Goal: Task Accomplishment & Management: Complete application form

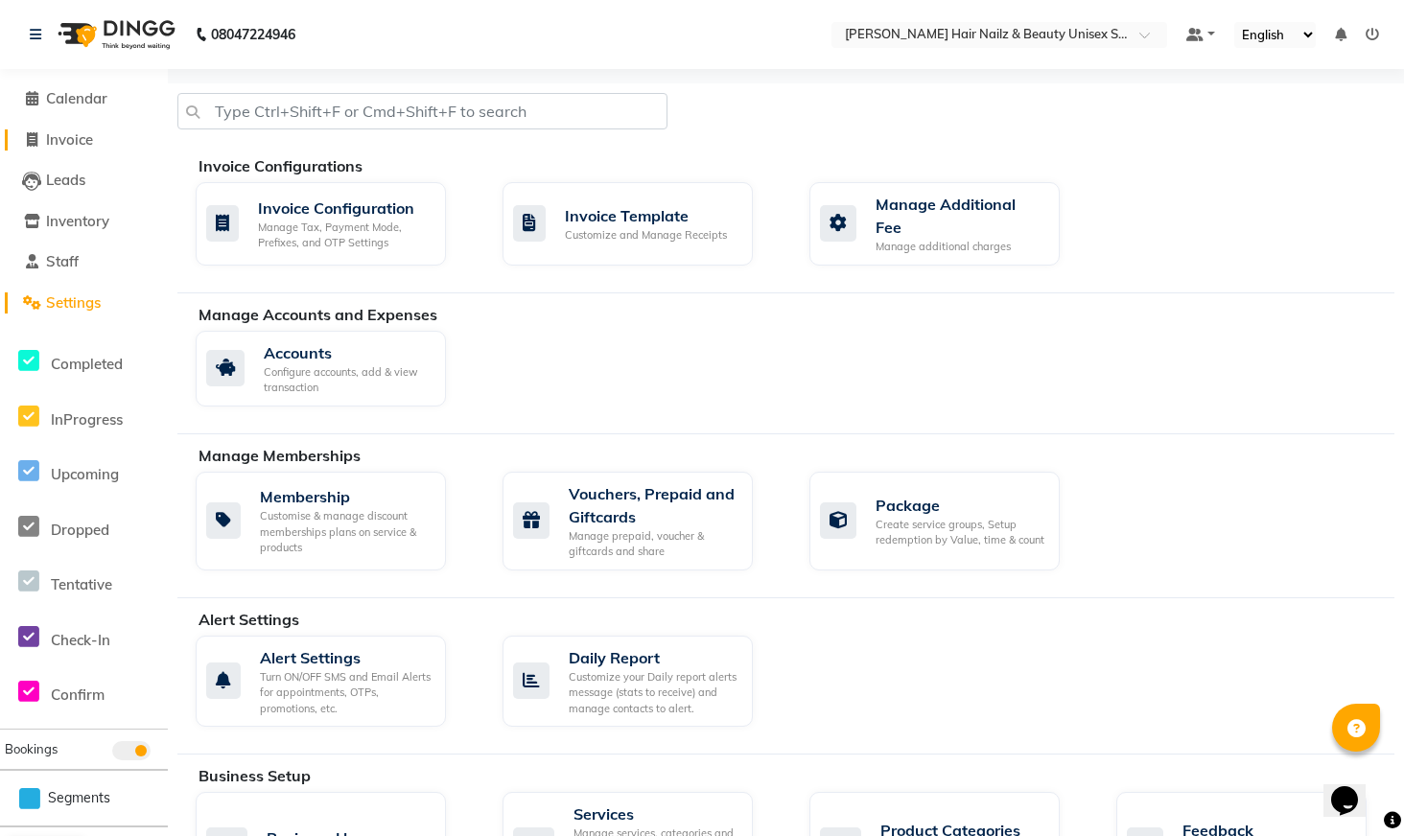
click at [31, 139] on icon at bounding box center [32, 139] width 11 height 14
select select "service"
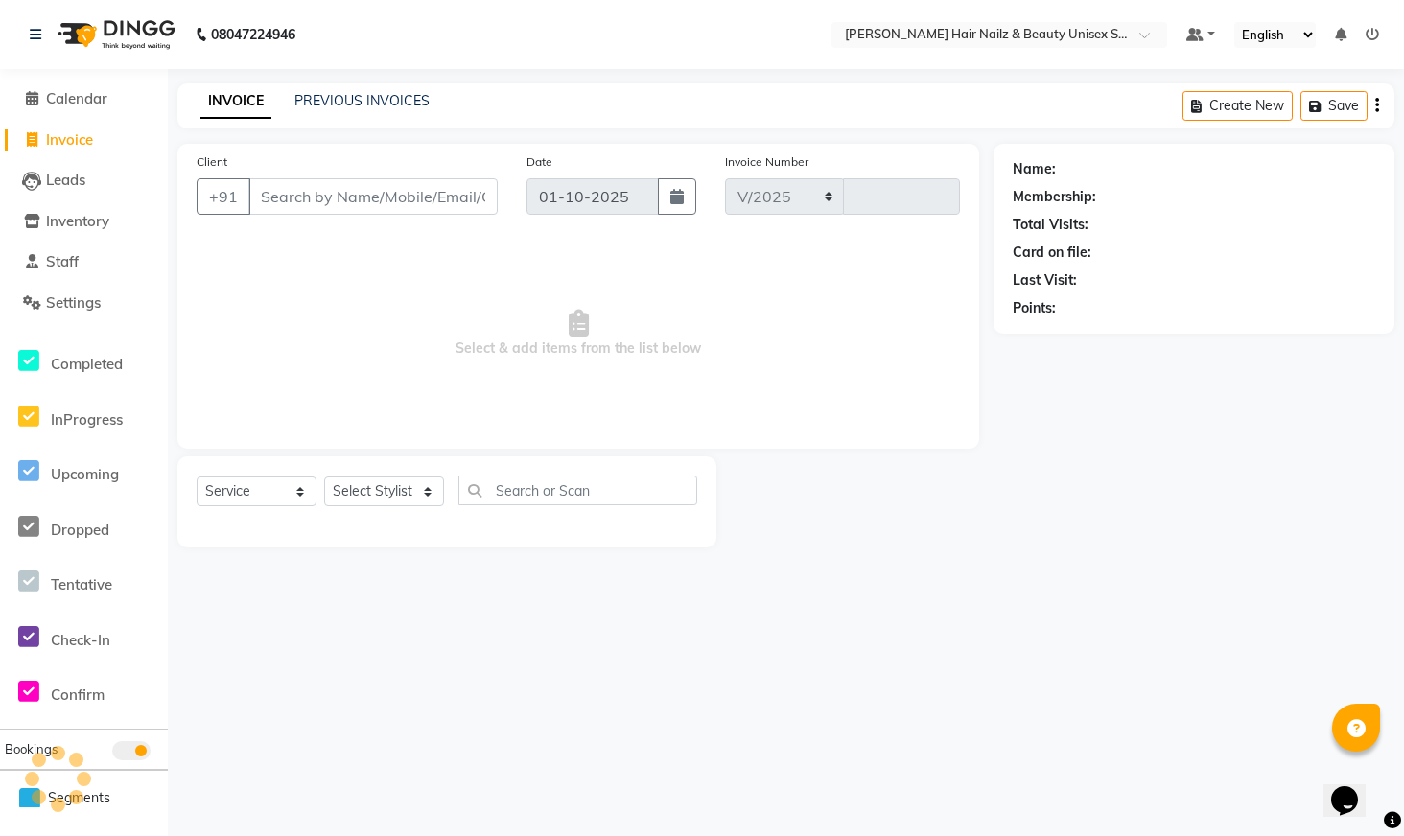
select select "9097"
type input "0001"
click at [375, 188] on input "Client" at bounding box center [374, 196] width 253 height 36
type input "8892195060"
click at [428, 200] on span "Add Client" at bounding box center [452, 196] width 76 height 19
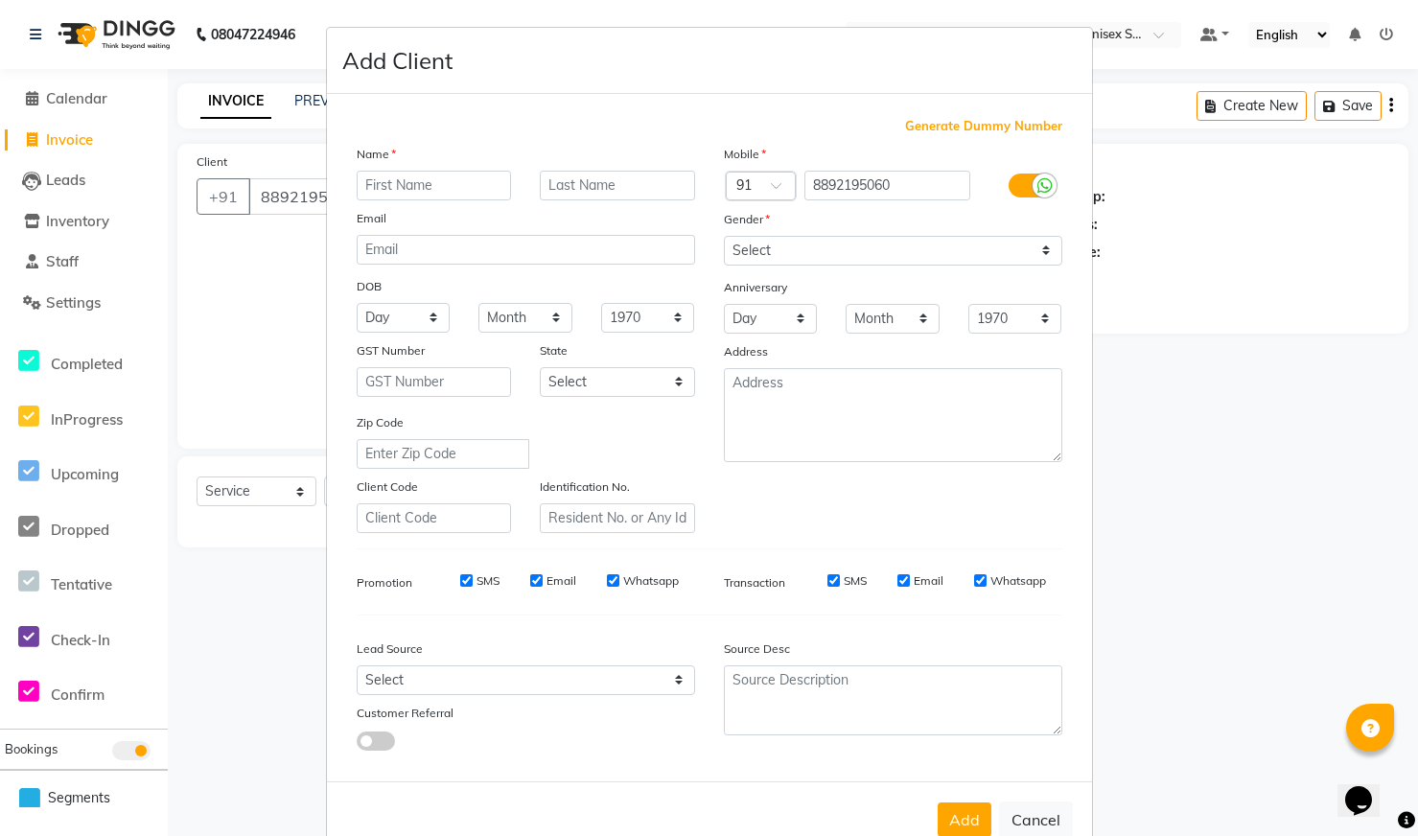
click at [421, 184] on input "text" at bounding box center [434, 186] width 155 height 30
type input "b"
type input "[PERSON_NAME]"
click at [667, 194] on input "text" at bounding box center [617, 186] width 155 height 30
type input "Z"
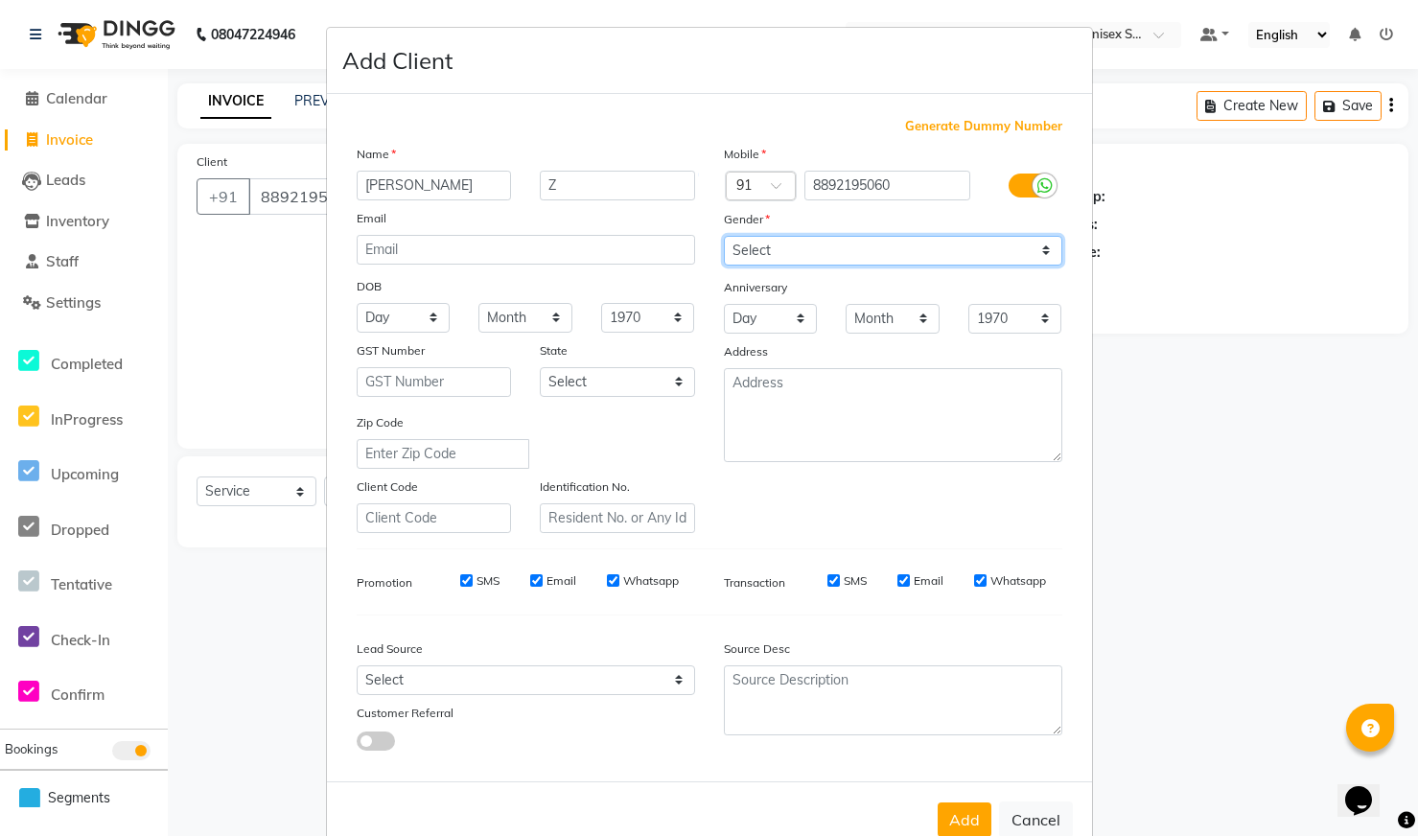
click at [765, 242] on select "Select [DEMOGRAPHIC_DATA] [DEMOGRAPHIC_DATA] Other Prefer Not To Say" at bounding box center [893, 251] width 339 height 30
select select "[DEMOGRAPHIC_DATA]"
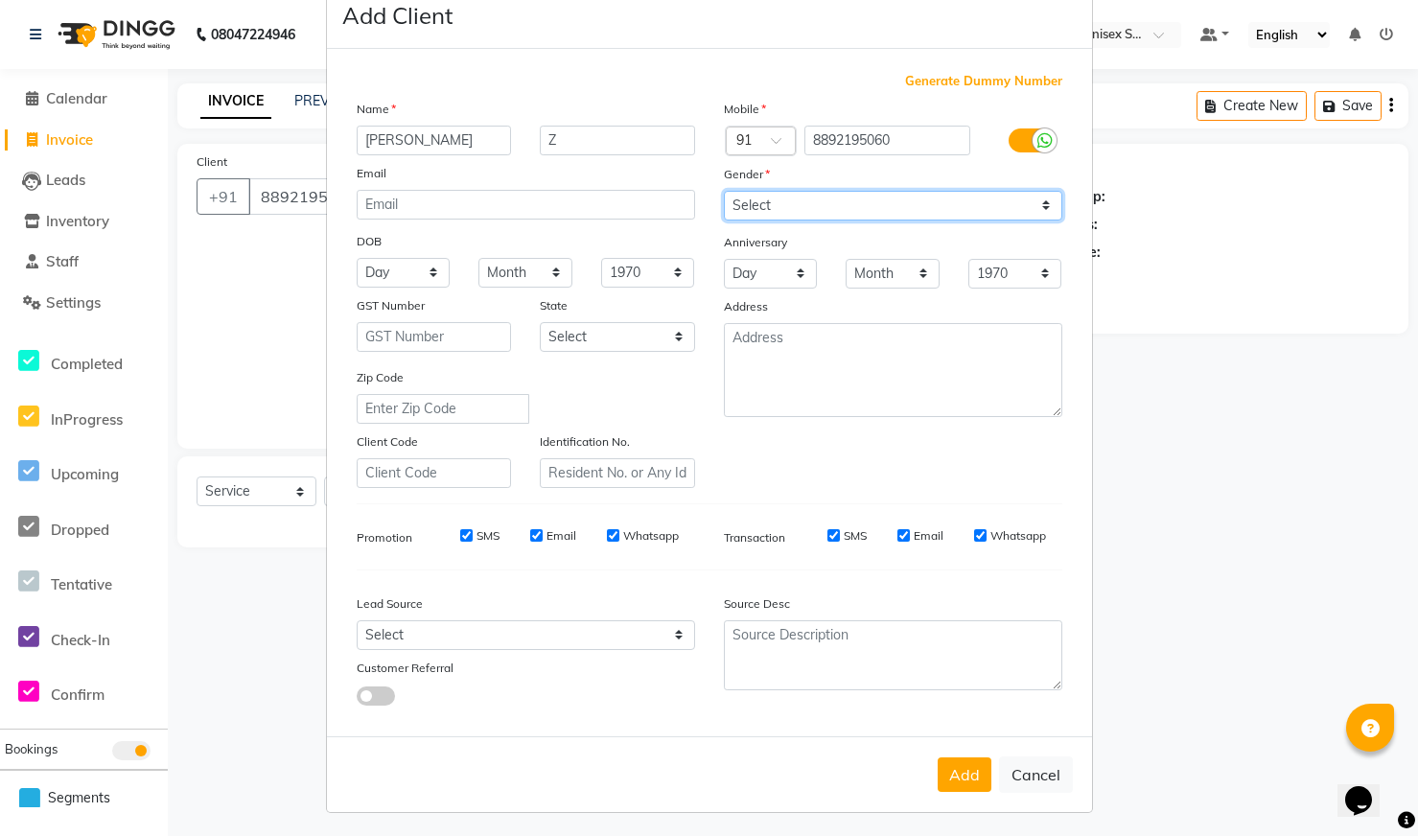
scroll to position [49, 0]
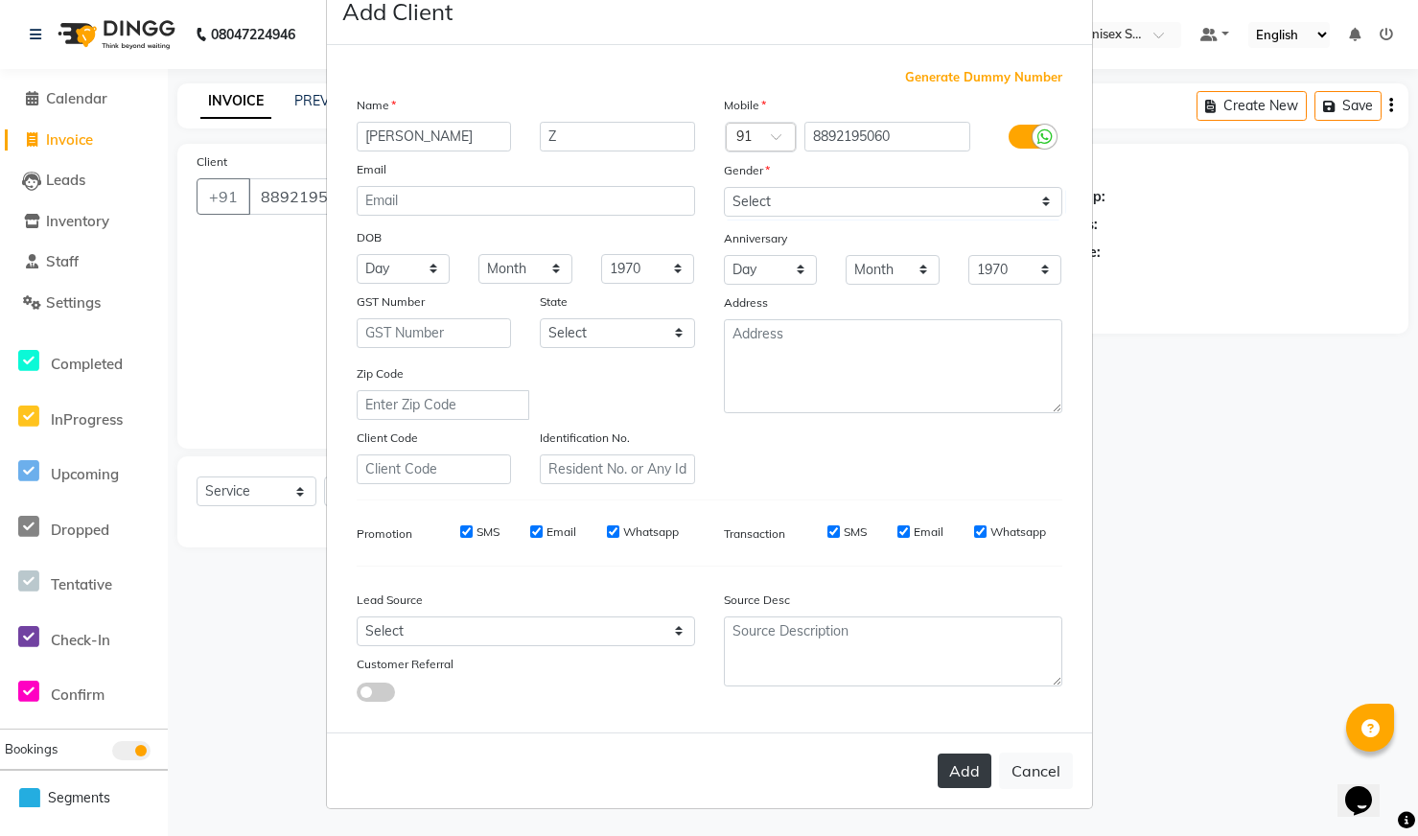
click at [951, 770] on button "Add" at bounding box center [965, 771] width 54 height 35
type input "88******60"
select select
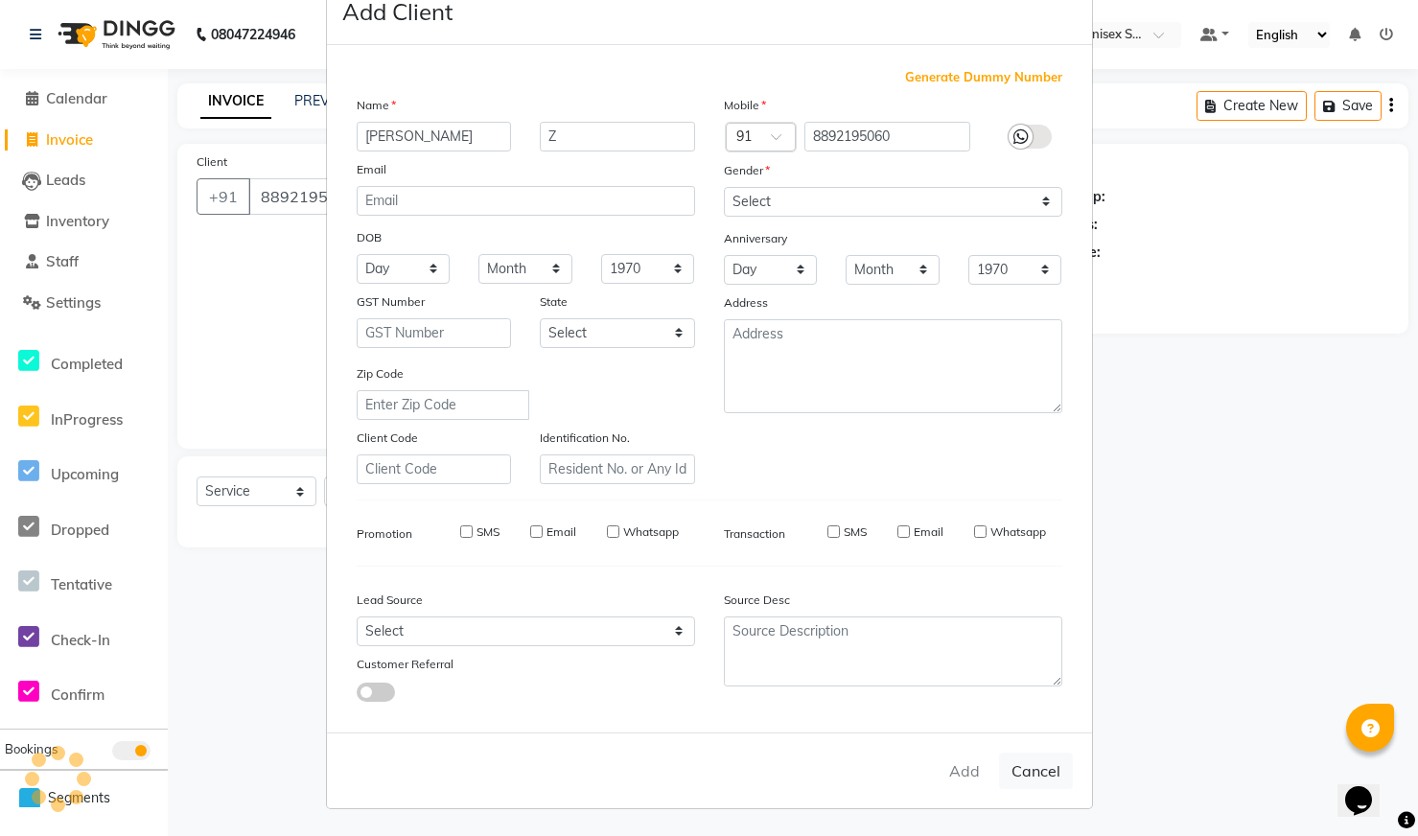
select select
checkbox input "false"
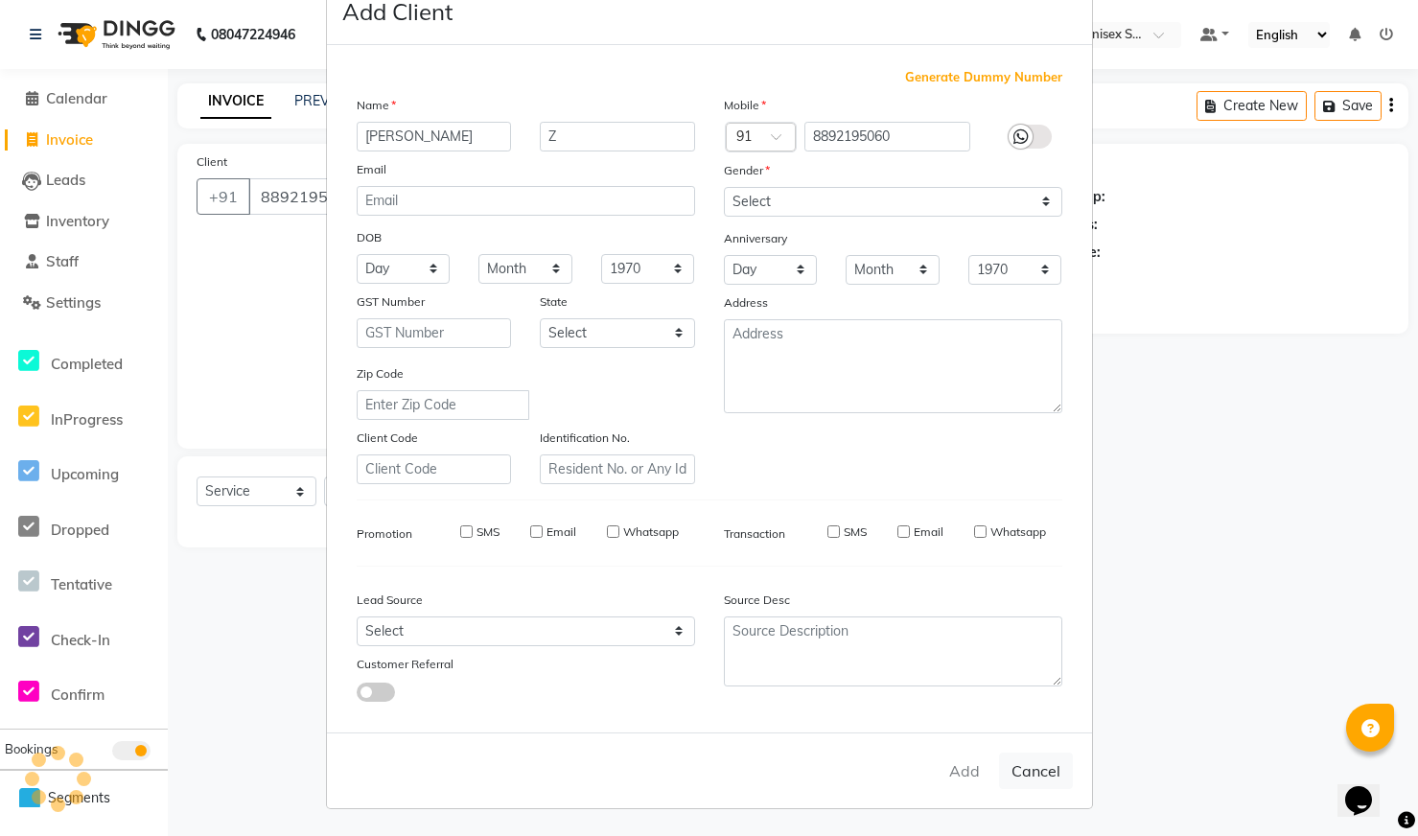
checkbox input "false"
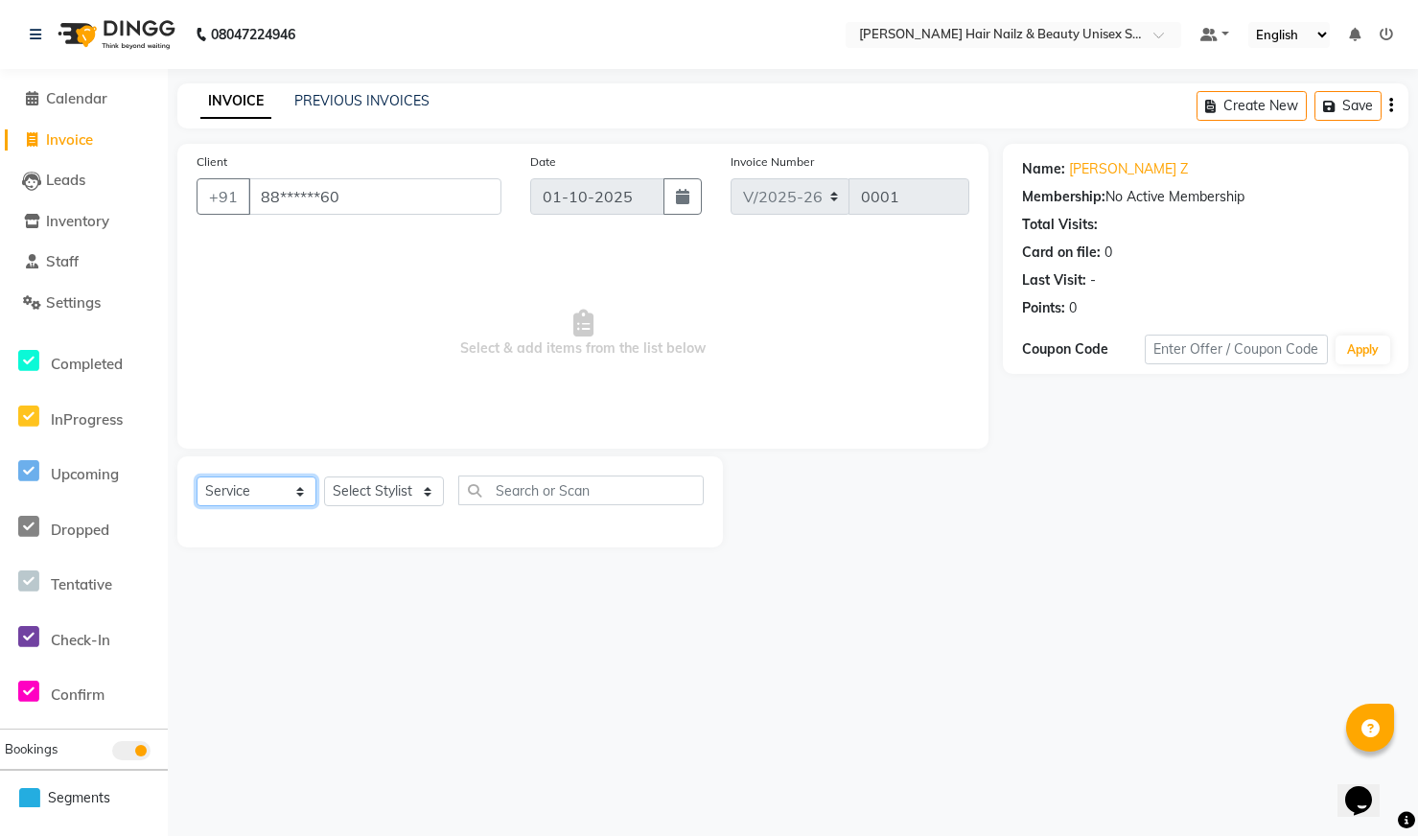
click at [259, 493] on select "Select Service Product Membership Package Voucher Prepaid Gift Card" at bounding box center [257, 492] width 120 height 30
click at [390, 486] on select "Select Stylist Admin Bhagya [PERSON_NAME][DATE] [PERSON_NAME] [PERSON_NAME]" at bounding box center [384, 492] width 120 height 30
select select "93008"
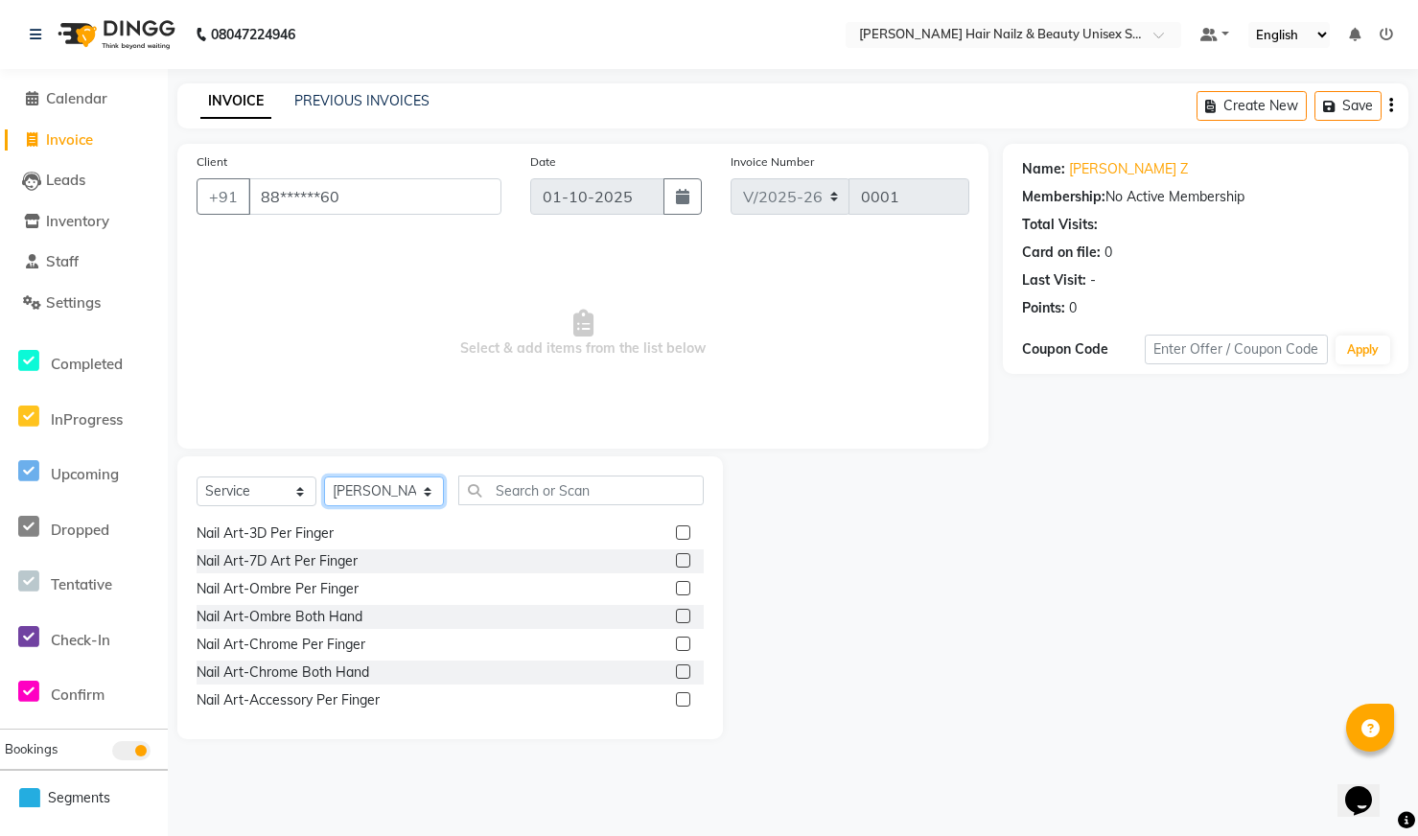
scroll to position [172, 0]
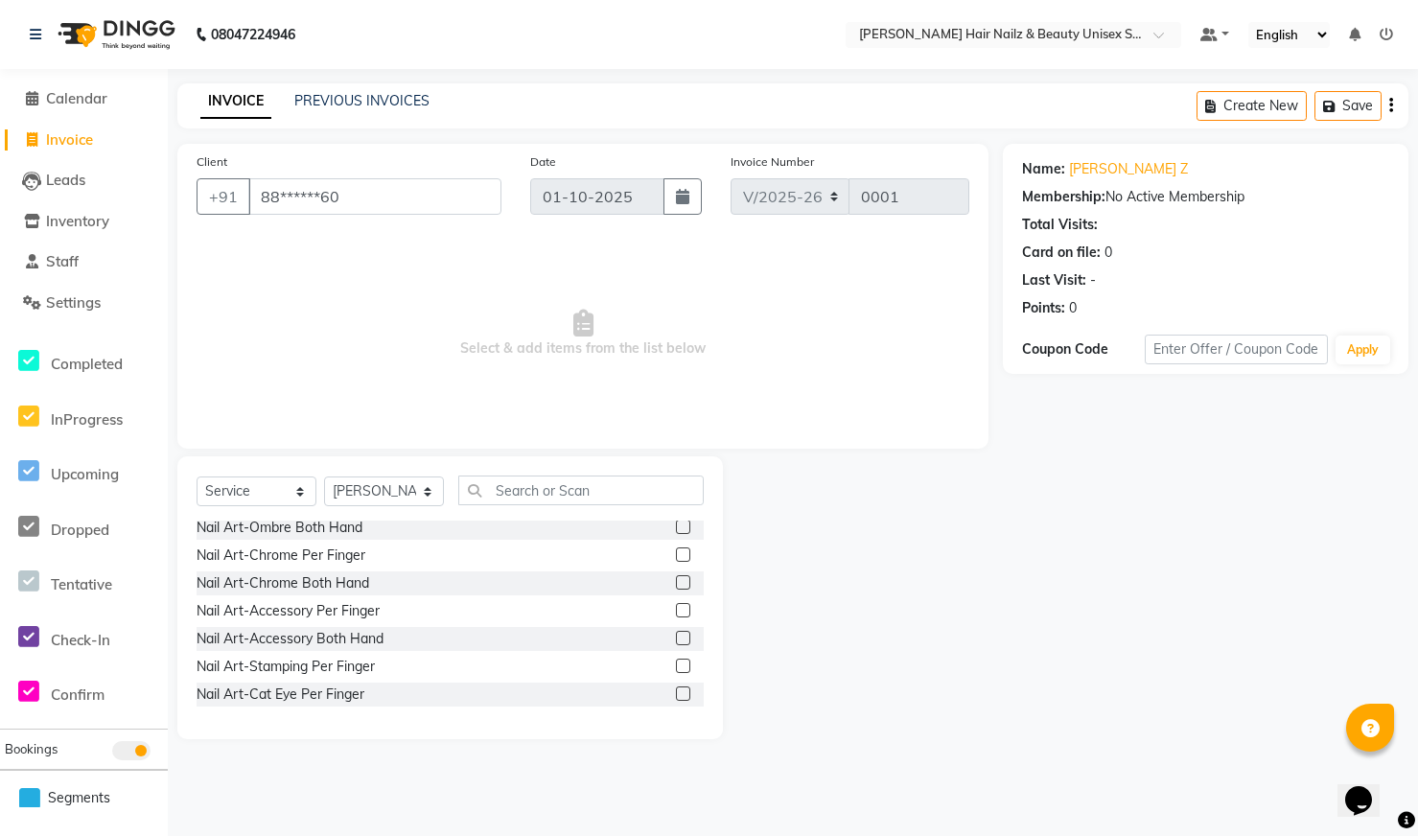
click at [676, 576] on label at bounding box center [683, 582] width 14 height 14
click at [676, 577] on input "checkbox" at bounding box center [682, 583] width 12 height 12
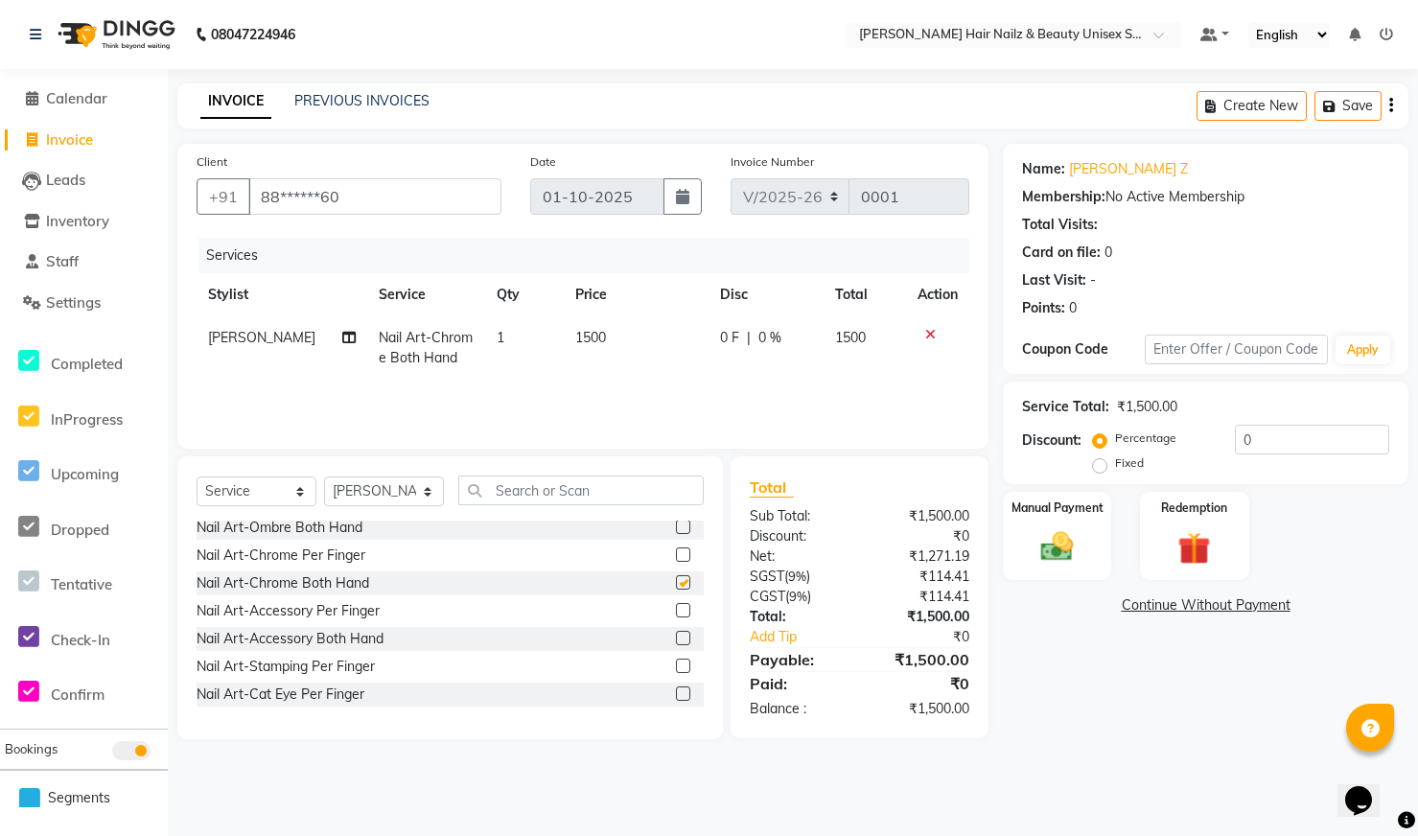
checkbox input "false"
click at [1290, 447] on input "0" at bounding box center [1312, 440] width 154 height 30
type input "2"
click at [232, 487] on select "Select Service Product Membership Package Voucher Prepaid Gift Card" at bounding box center [257, 492] width 120 height 30
click at [573, 486] on input "text" at bounding box center [581, 491] width 246 height 30
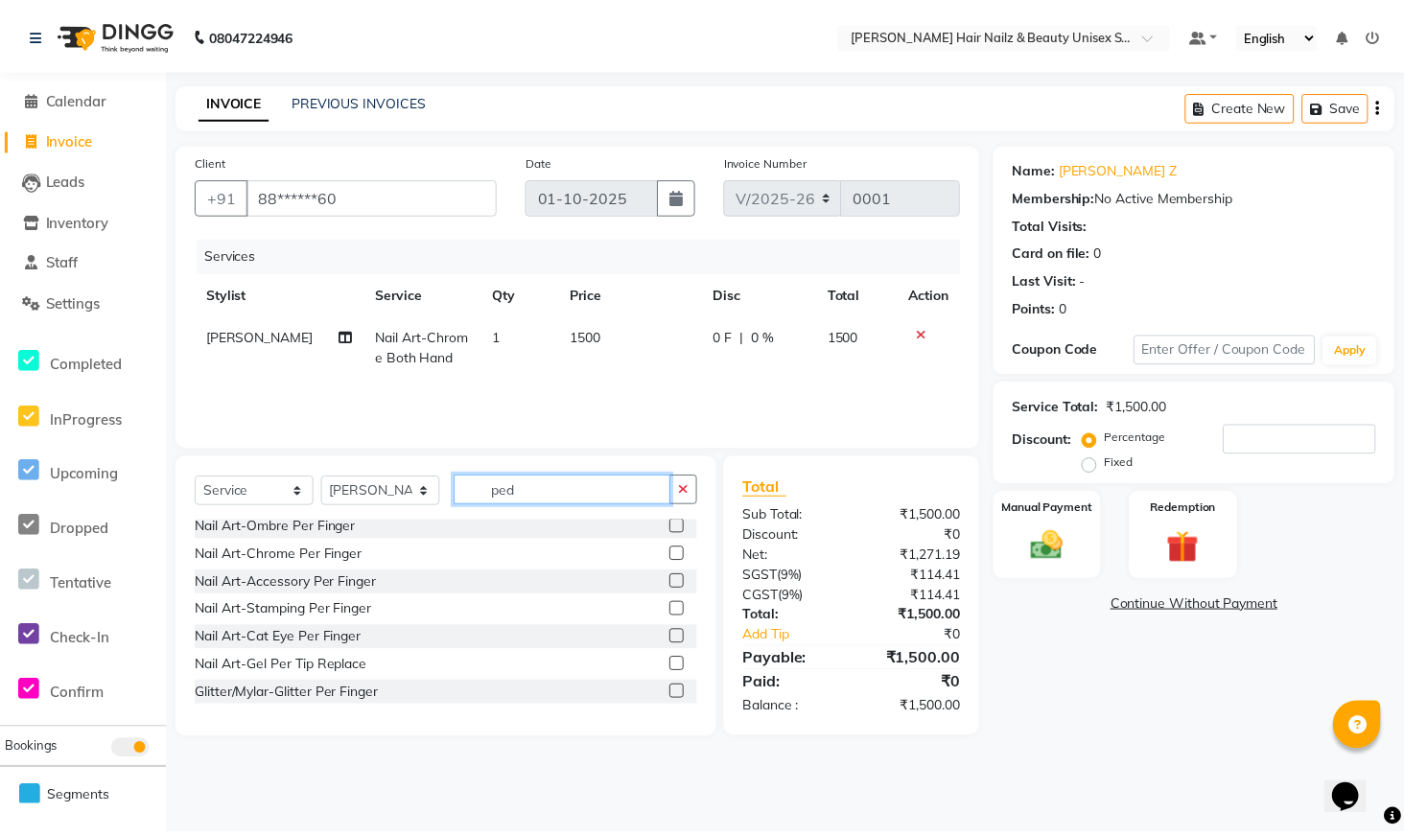
scroll to position [0, 0]
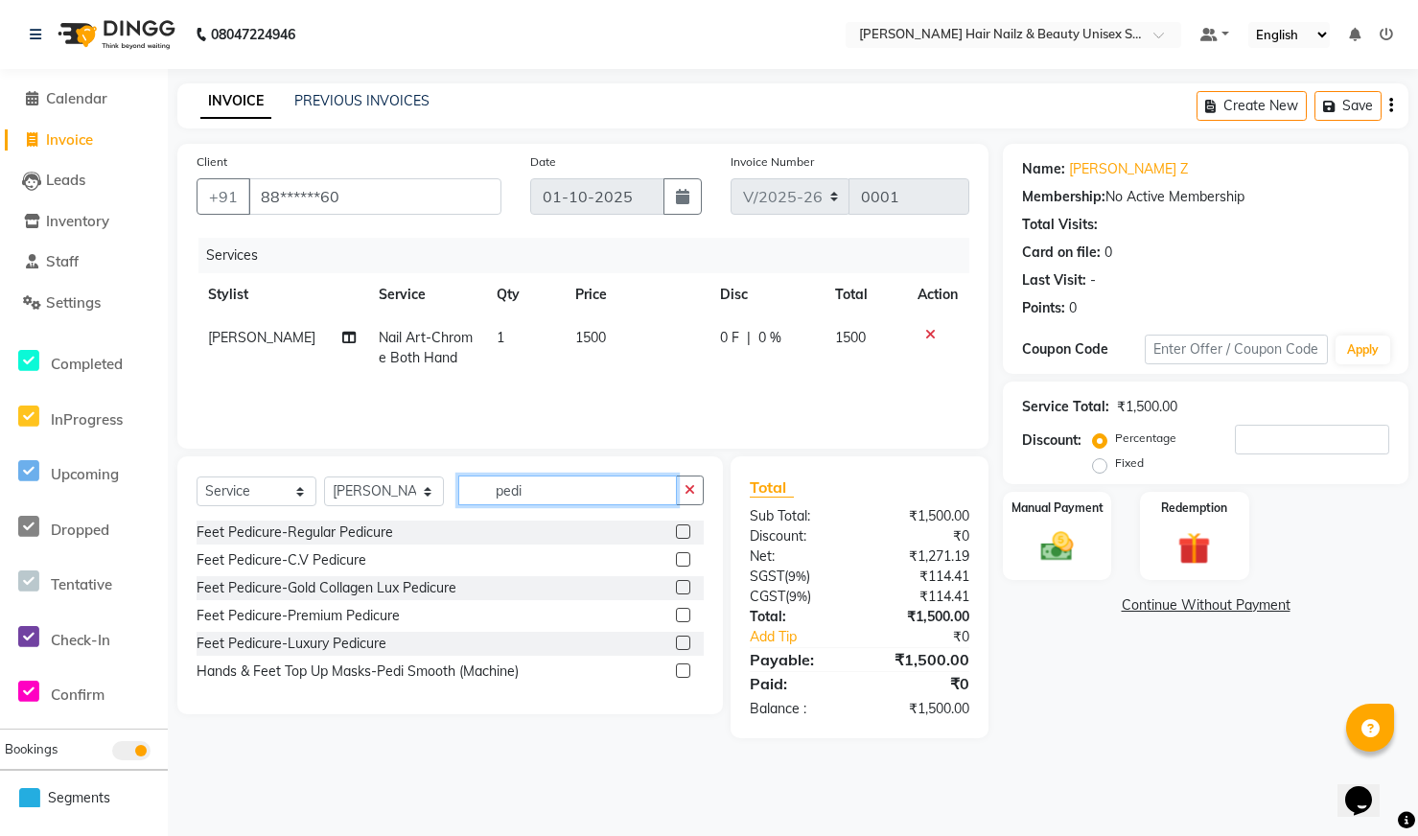
type input "pedi"
click at [688, 527] on label at bounding box center [683, 532] width 14 height 14
click at [688, 527] on input "checkbox" at bounding box center [682, 533] width 12 height 12
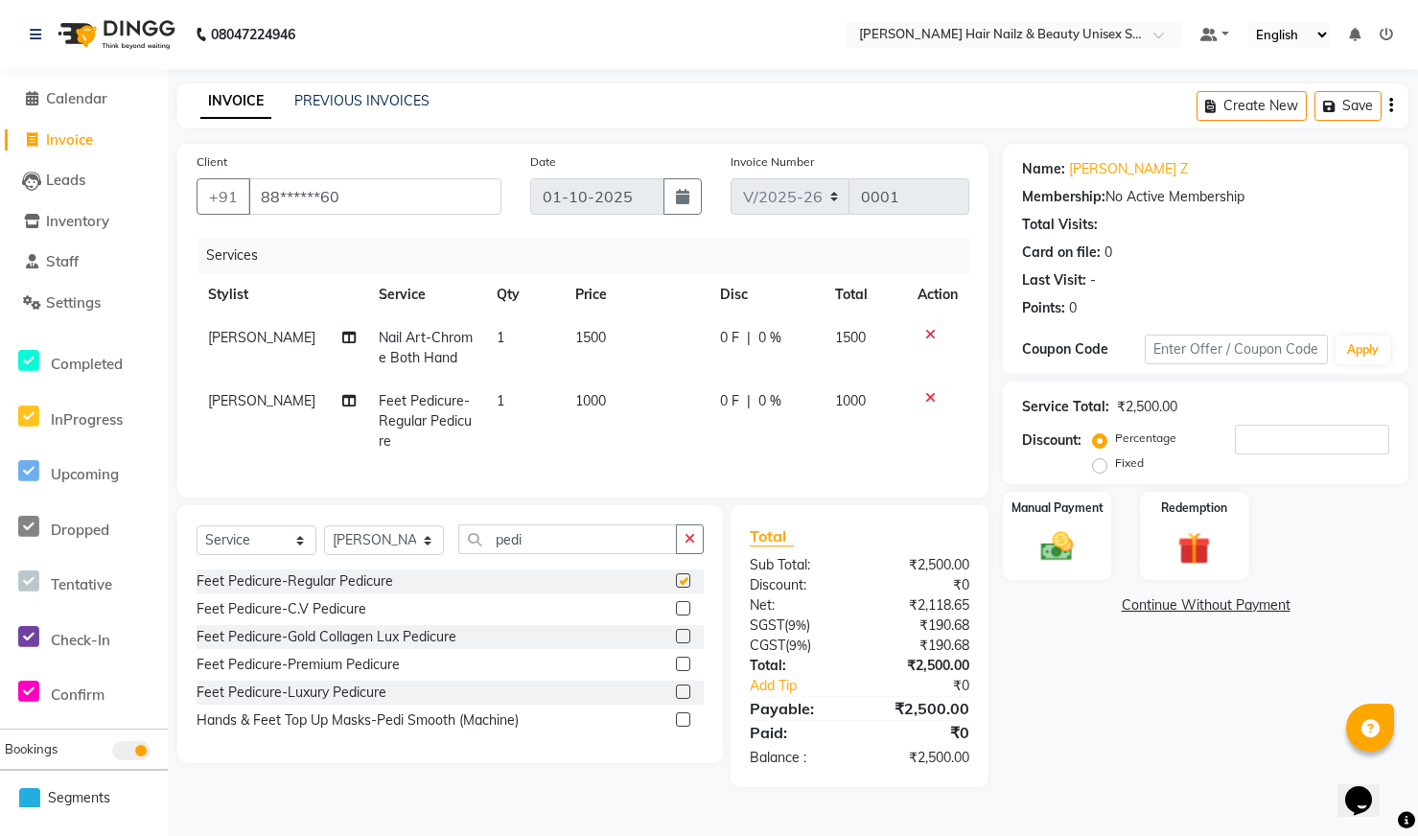
checkbox input "false"
click at [1115, 465] on label "Fixed" at bounding box center [1129, 463] width 29 height 17
click at [1104, 465] on input "Fixed" at bounding box center [1103, 463] width 13 height 13
radio input "true"
click at [1264, 446] on input "number" at bounding box center [1312, 440] width 154 height 30
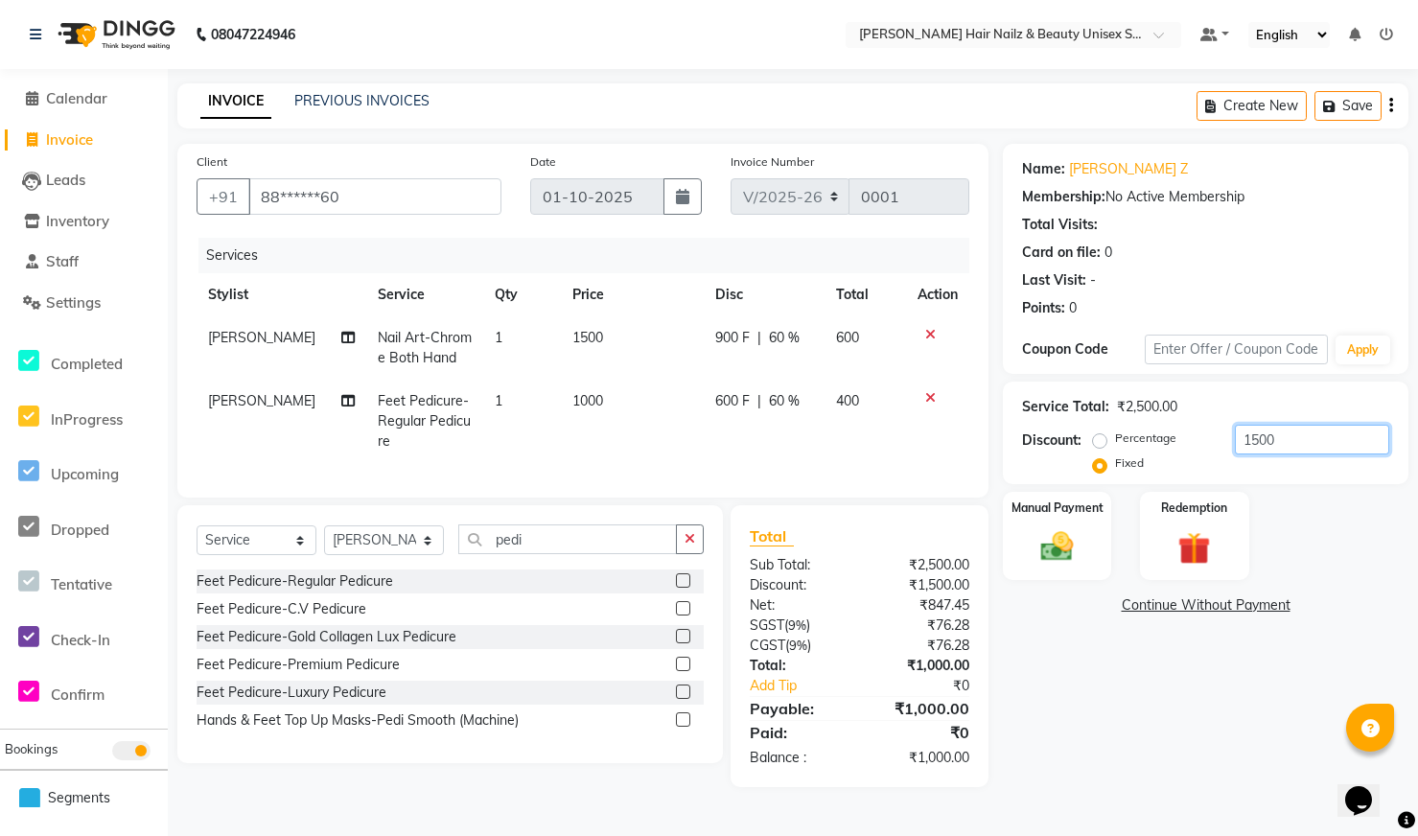
type input "1500"
click at [680, 588] on label at bounding box center [683, 581] width 14 height 14
click at [680, 588] on input "checkbox" at bounding box center [682, 581] width 12 height 12
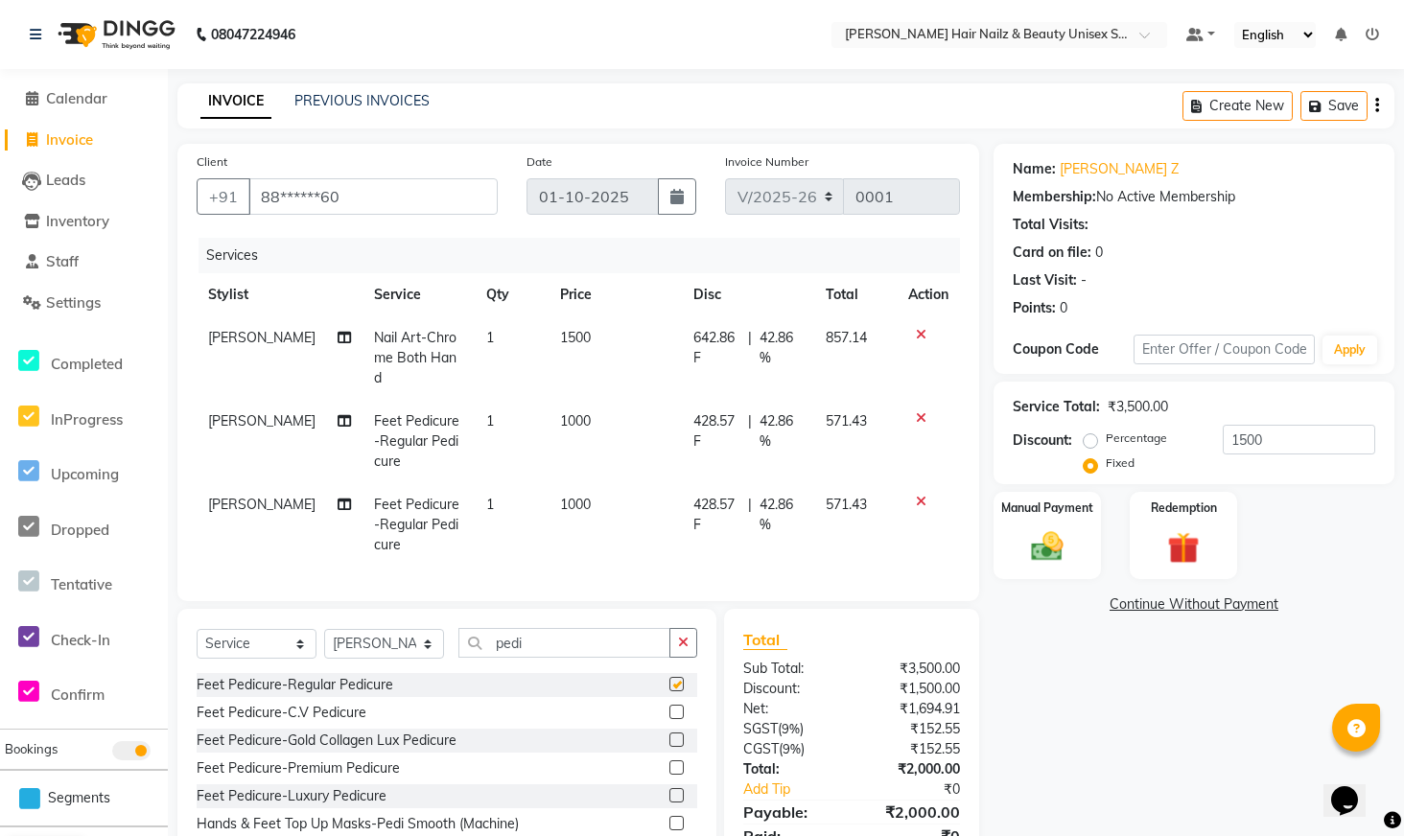
checkbox input "false"
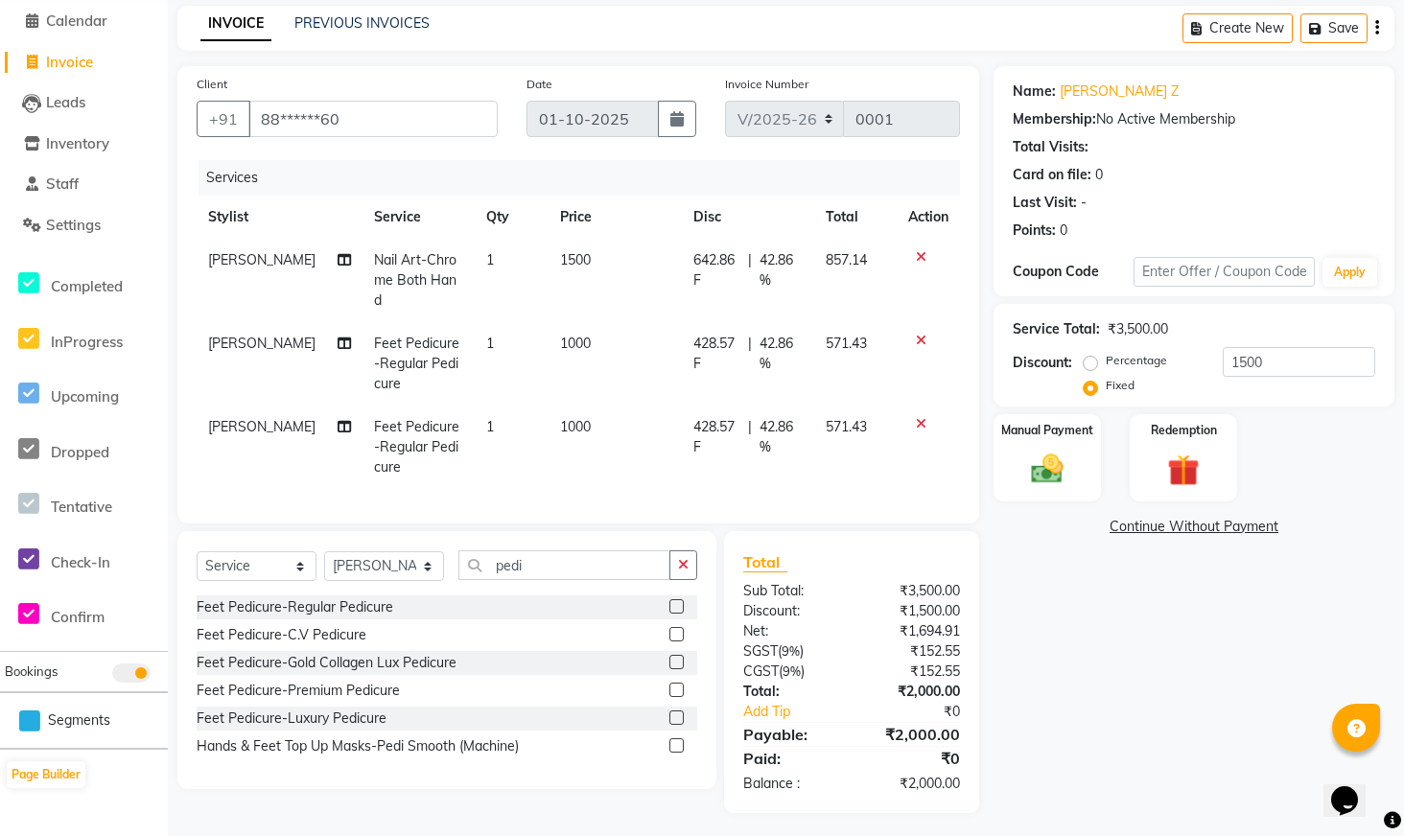
click at [923, 250] on icon at bounding box center [921, 256] width 11 height 13
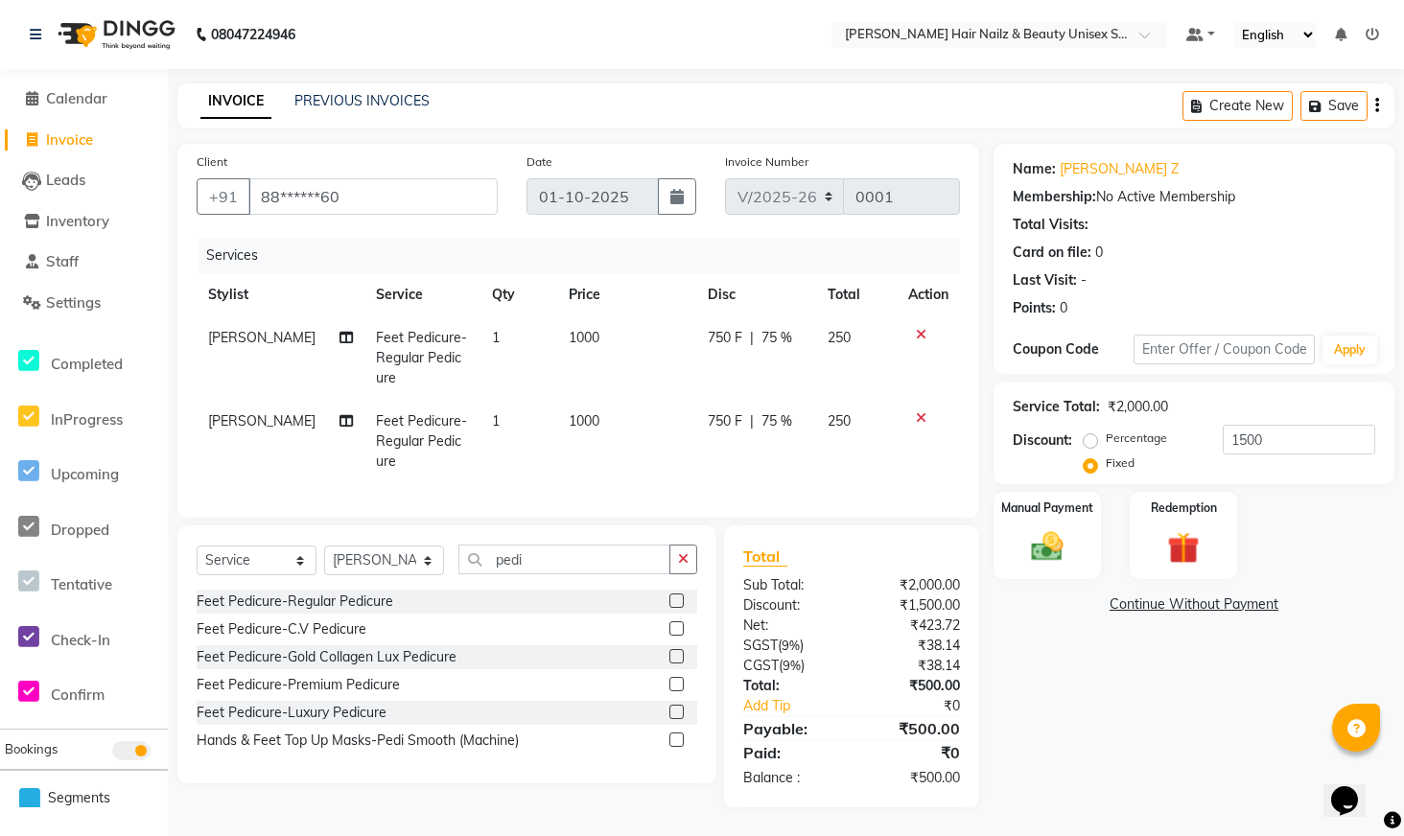
scroll to position [14, 0]
click at [922, 328] on icon at bounding box center [921, 334] width 11 height 13
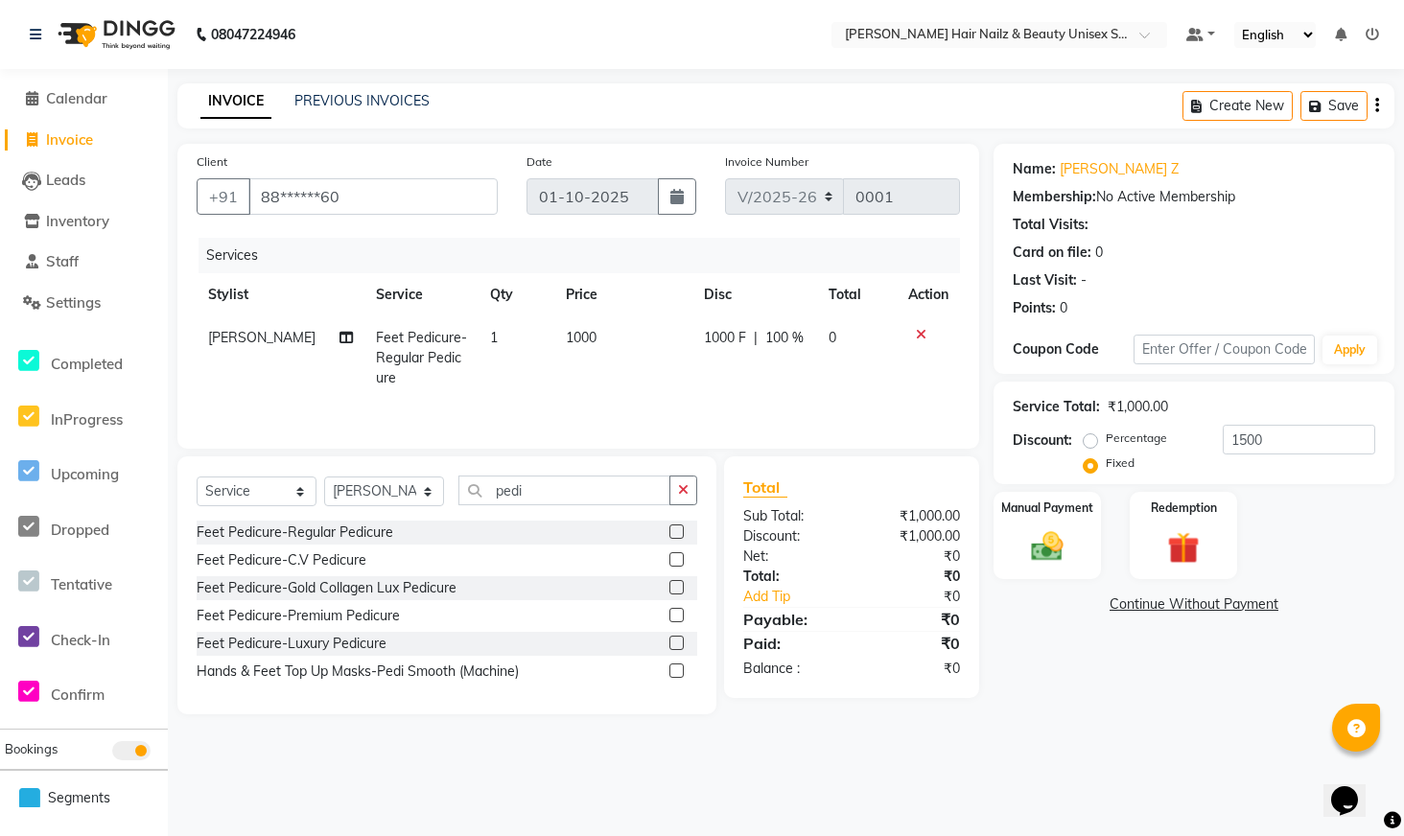
scroll to position [0, 0]
click at [1115, 436] on label "Percentage" at bounding box center [1145, 438] width 61 height 17
click at [1105, 436] on input "Percentage" at bounding box center [1103, 438] width 13 height 13
radio input "true"
click at [1307, 439] on input "100" at bounding box center [1312, 440] width 154 height 30
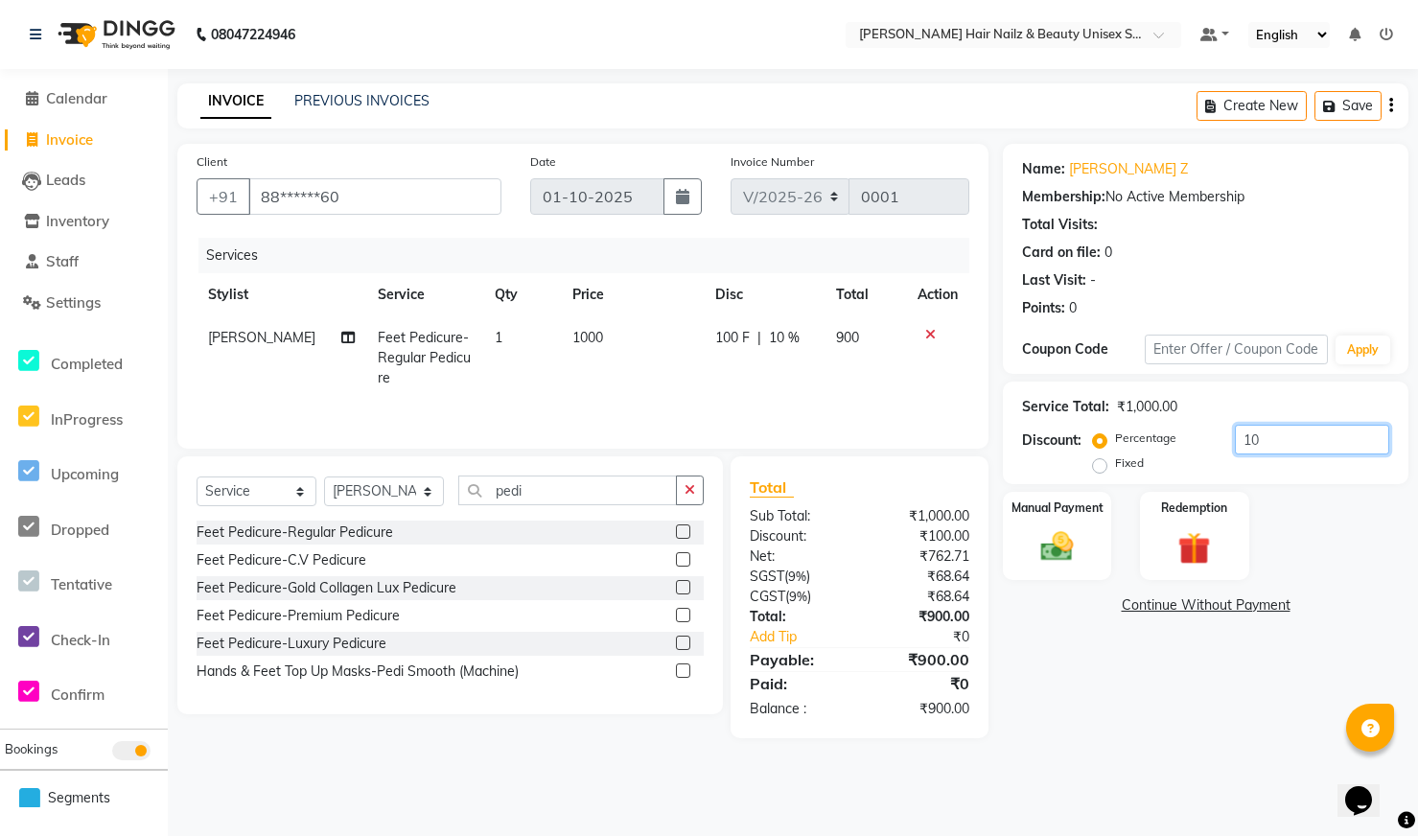
type input "1"
click at [387, 483] on select "Select Stylist Admin Bhagya [PERSON_NAME][DATE] [PERSON_NAME] [PERSON_NAME]" at bounding box center [384, 492] width 120 height 30
select select "93009"
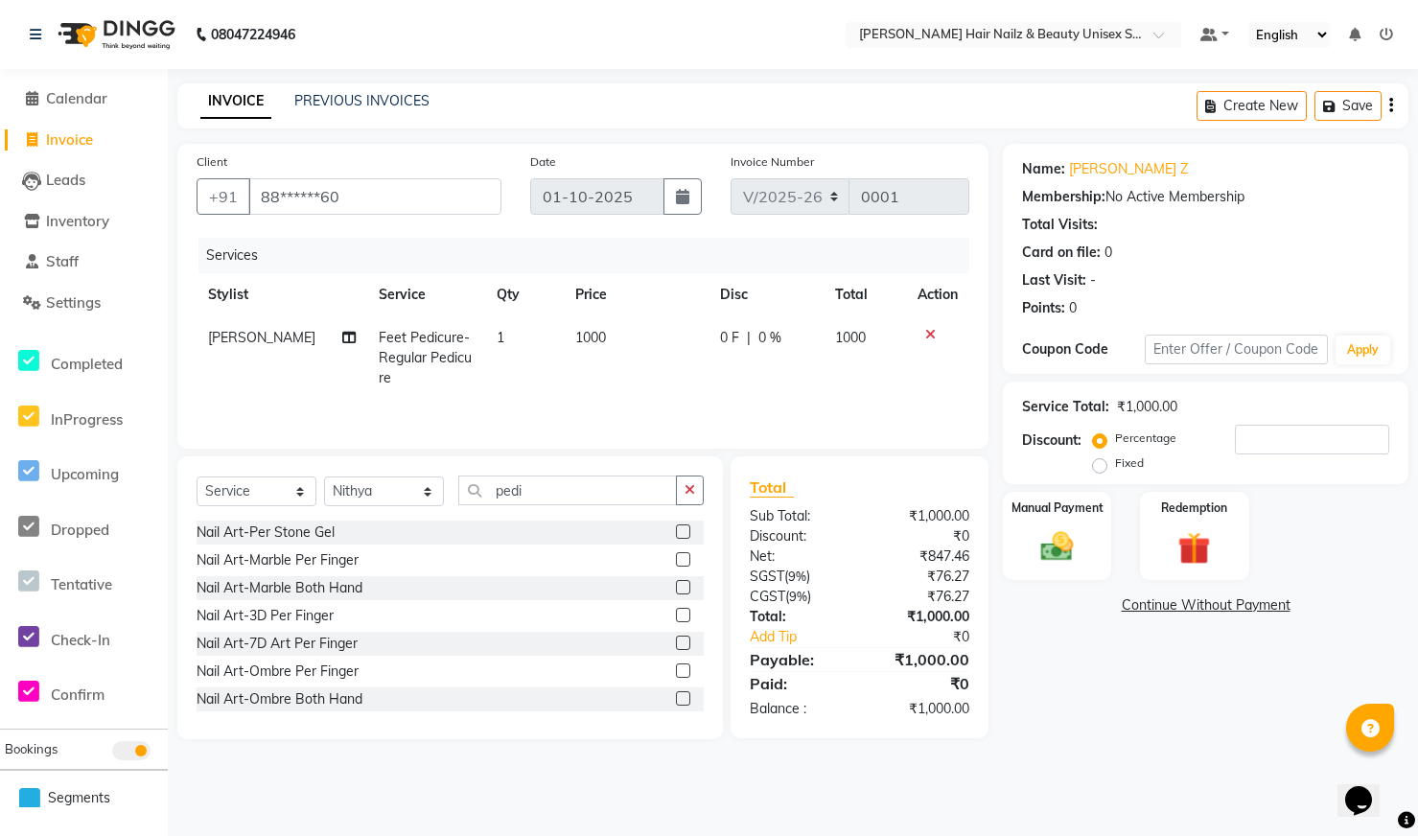
click at [1132, 709] on div "Name: [PERSON_NAME] Z Membership: No Active Membership Total Visits: Card on fi…" at bounding box center [1213, 442] width 420 height 596
click at [618, 501] on input "pedi" at bounding box center [567, 491] width 219 height 30
type input "p"
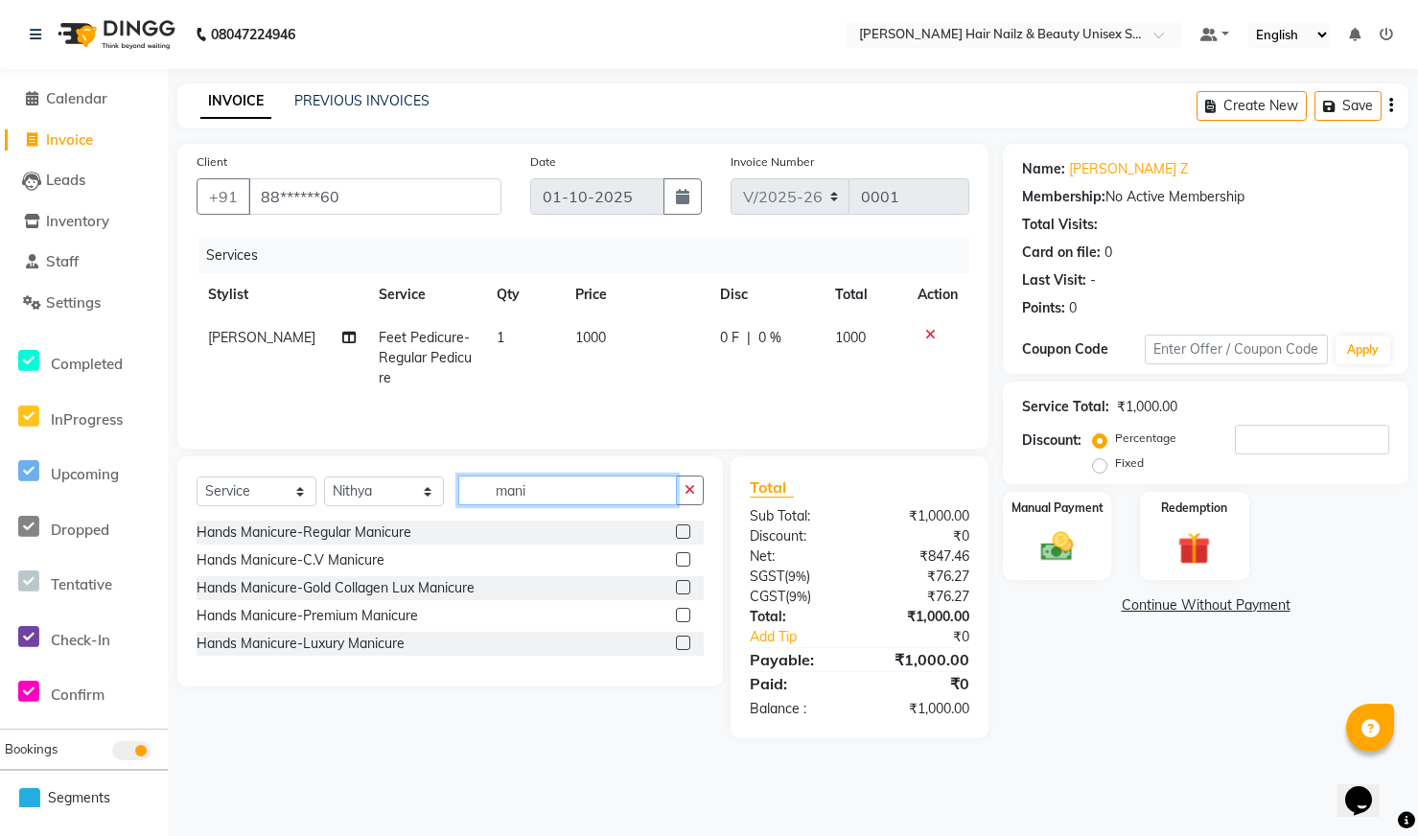
type input "mani"
click at [693, 529] on div at bounding box center [690, 533] width 28 height 24
click at [691, 529] on div at bounding box center [690, 533] width 28 height 24
click at [688, 532] on label at bounding box center [683, 532] width 14 height 14
click at [688, 532] on input "checkbox" at bounding box center [682, 533] width 12 height 12
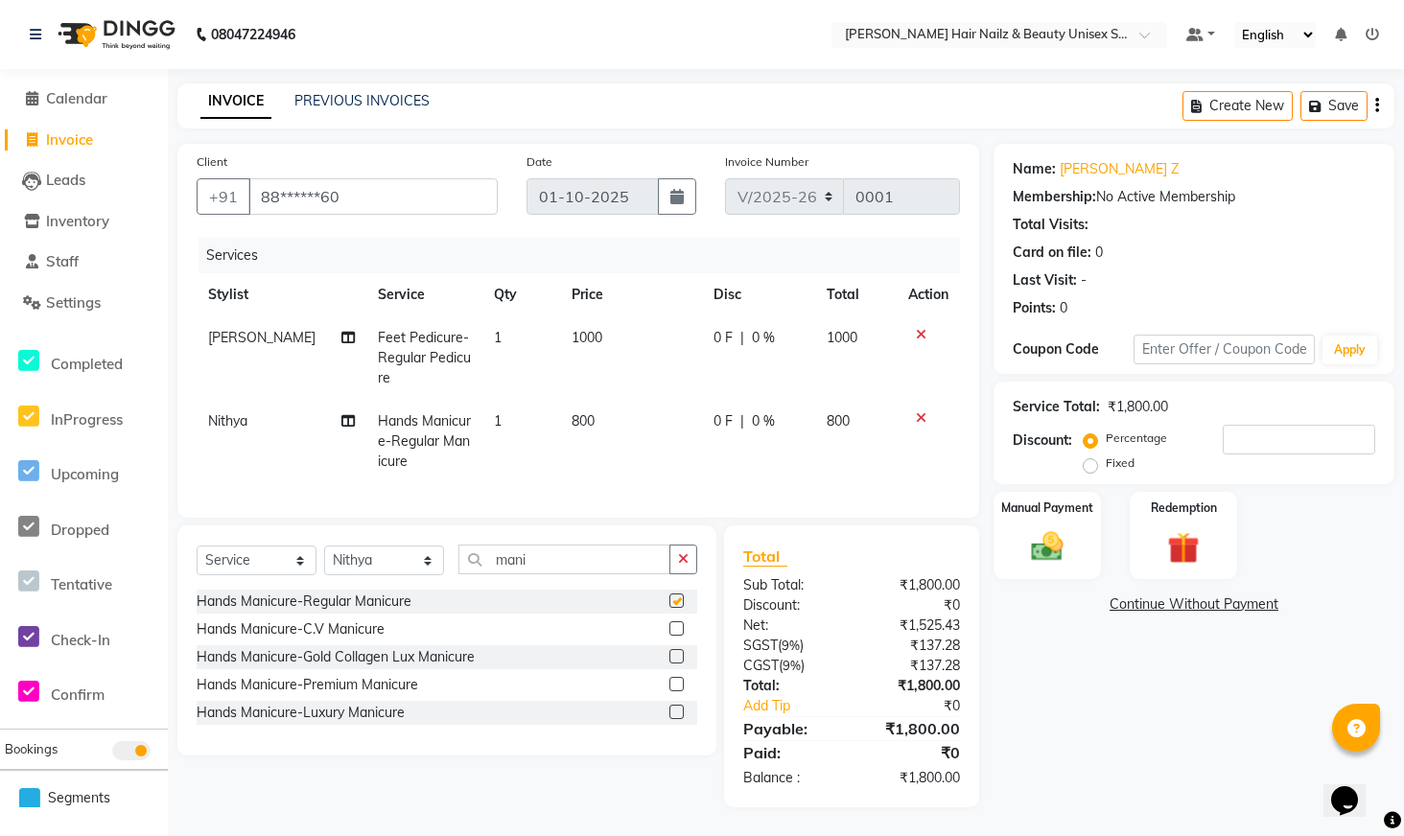
checkbox input "false"
click at [412, 575] on select "Select Stylist Admin Bhagya [PERSON_NAME][DATE] [PERSON_NAME] [PERSON_NAME]" at bounding box center [384, 561] width 120 height 30
select select "93010"
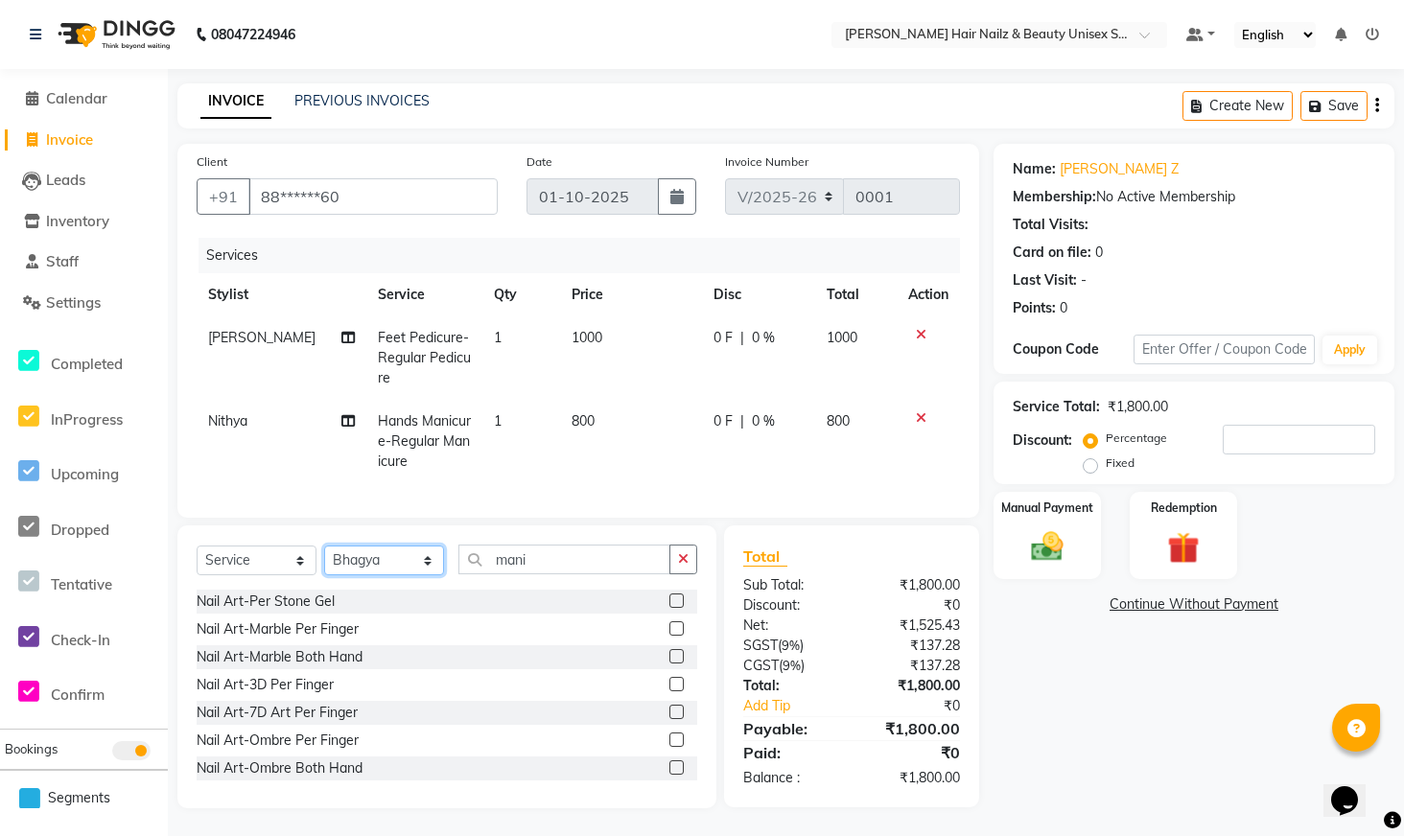
scroll to position [15, 0]
click at [918, 327] on icon at bounding box center [921, 333] width 11 height 13
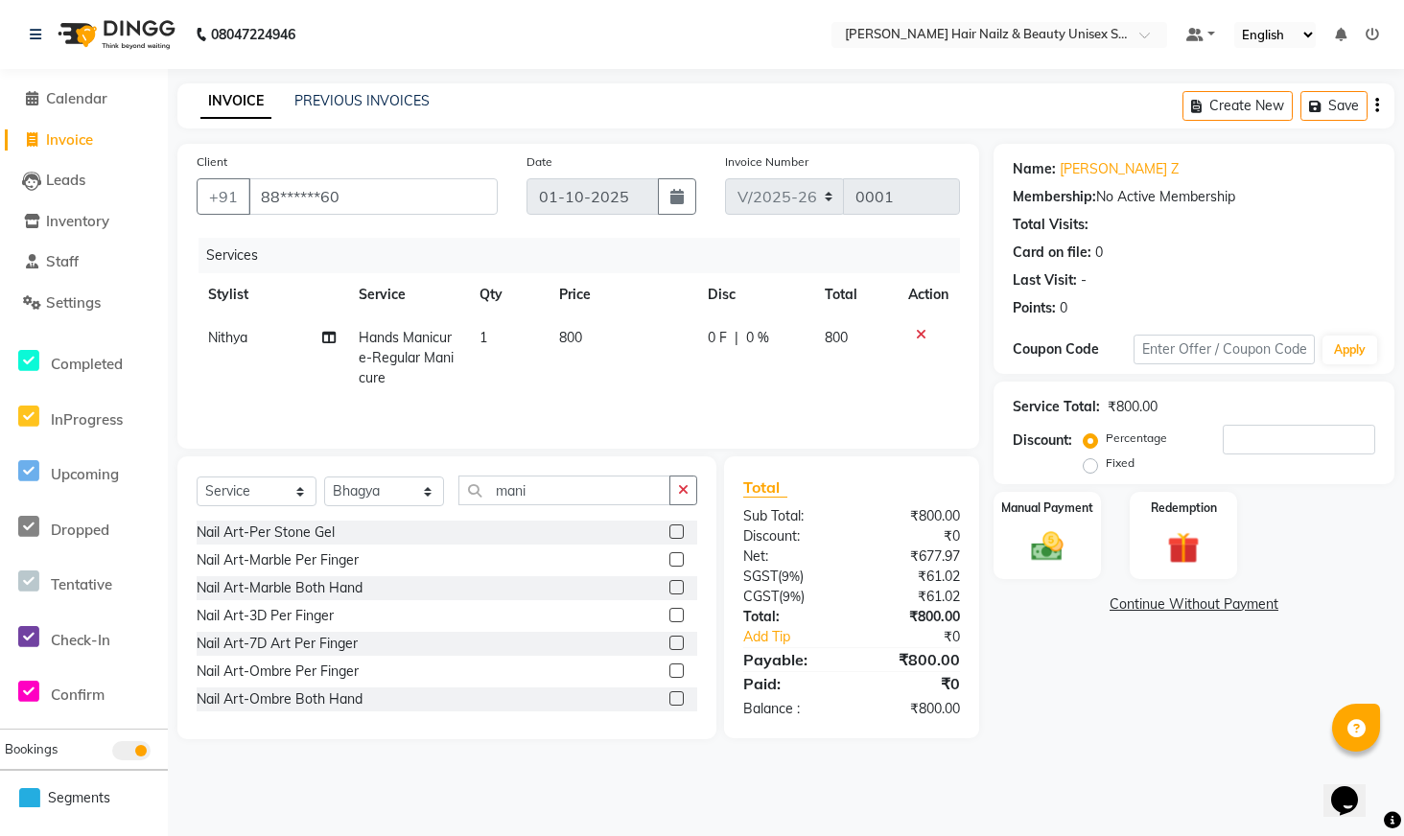
scroll to position [0, 0]
click at [559, 495] on input "mani" at bounding box center [567, 491] width 219 height 30
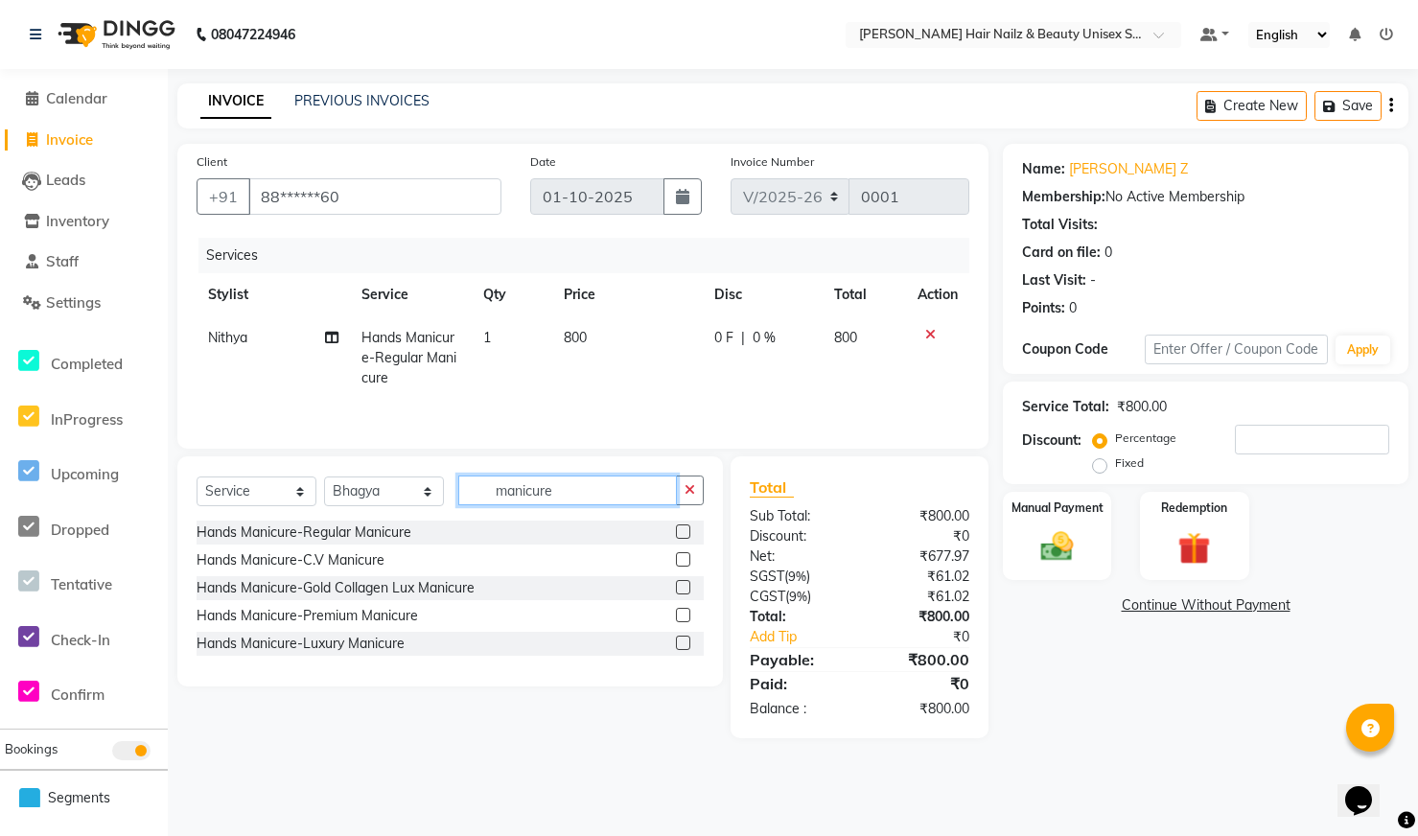
type input "manicure"
click at [682, 529] on label at bounding box center [683, 532] width 14 height 14
click at [682, 529] on input "checkbox" at bounding box center [682, 533] width 12 height 12
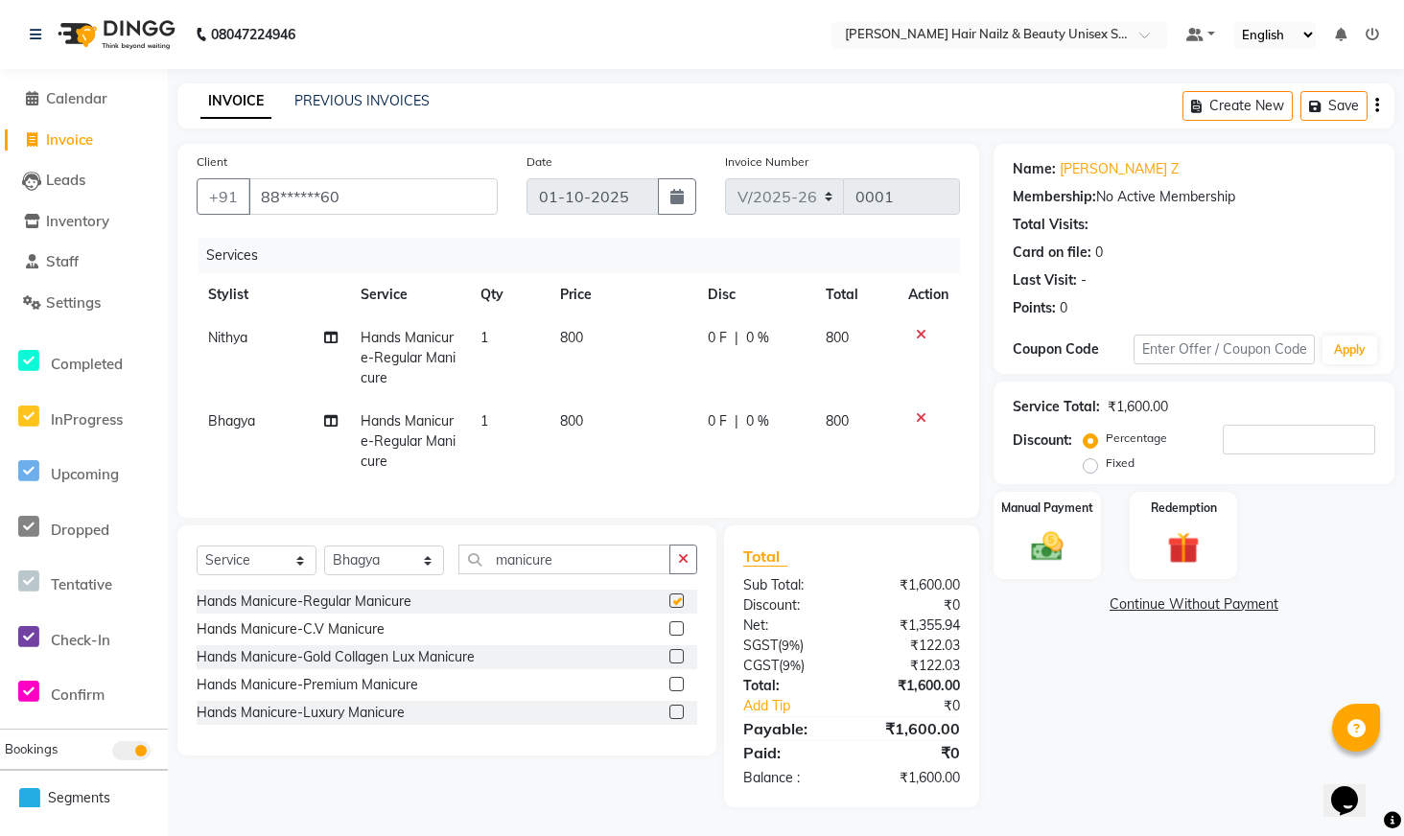
checkbox input "false"
click at [912, 333] on div at bounding box center [928, 334] width 40 height 13
click at [916, 333] on icon at bounding box center [921, 334] width 11 height 13
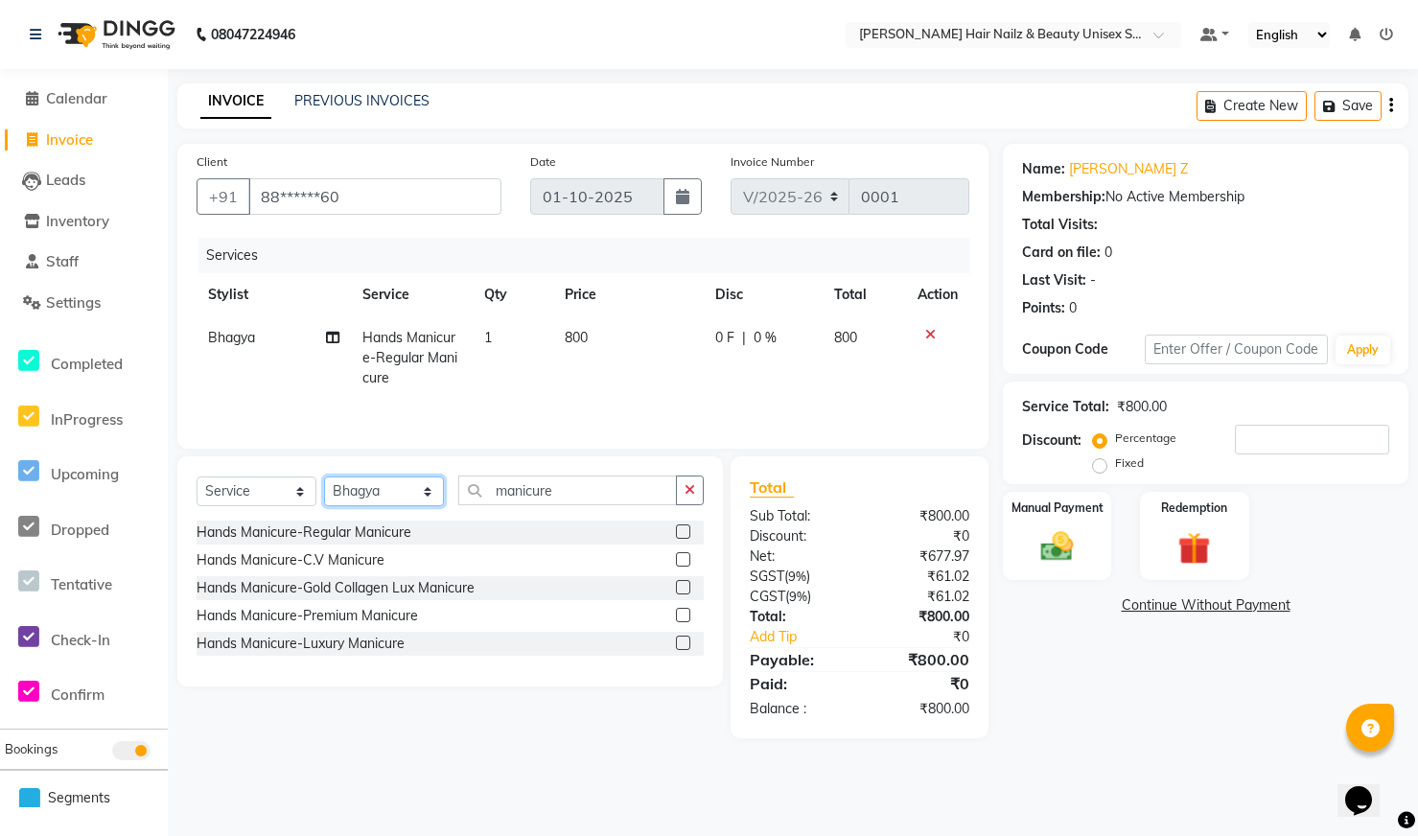
click at [404, 485] on select "Select Stylist Admin Bhagya [PERSON_NAME][DATE] [PERSON_NAME] [PERSON_NAME]" at bounding box center [384, 492] width 120 height 30
select select "93009"
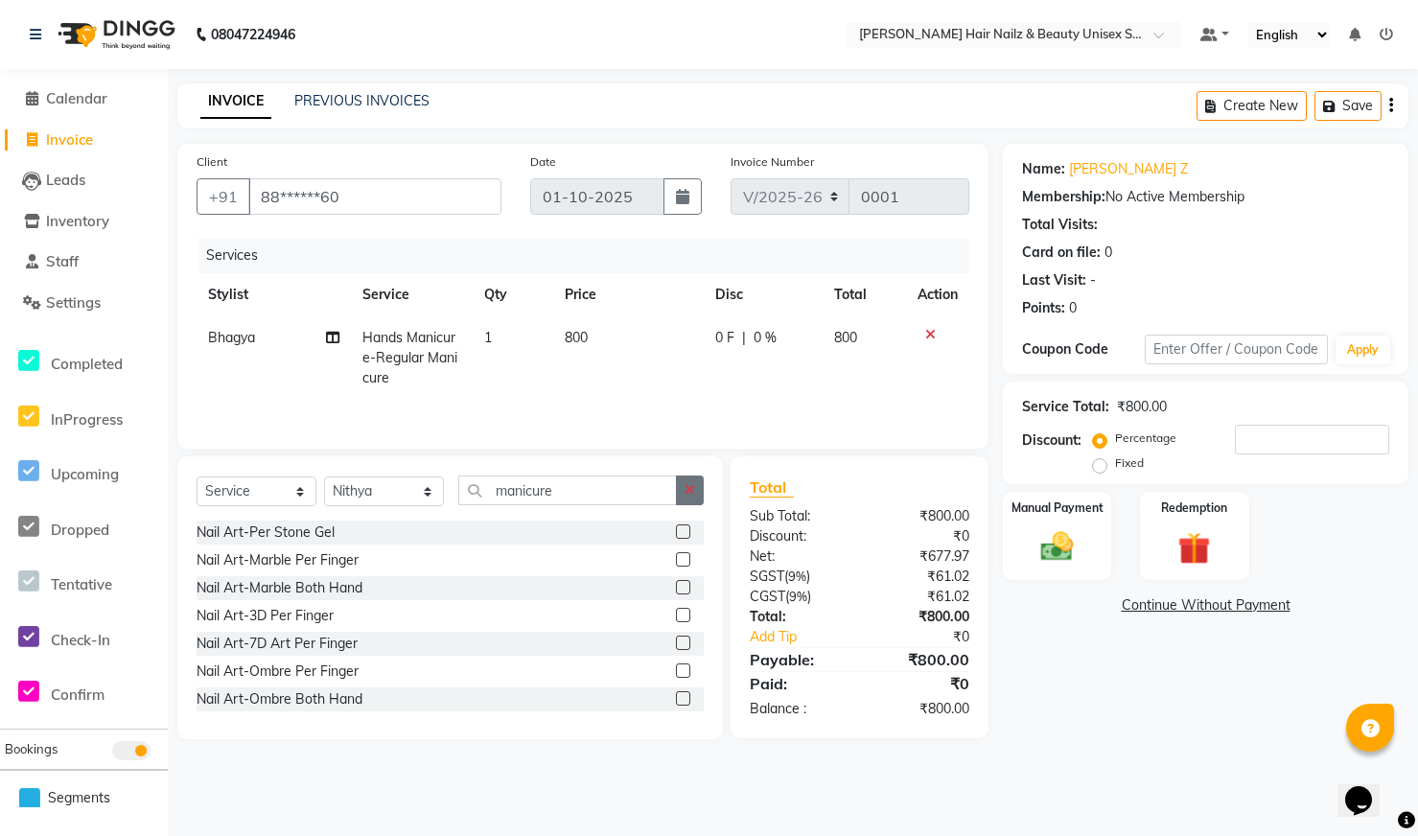
click at [687, 490] on icon "button" at bounding box center [690, 489] width 11 height 13
click at [586, 490] on input "text" at bounding box center [581, 491] width 246 height 30
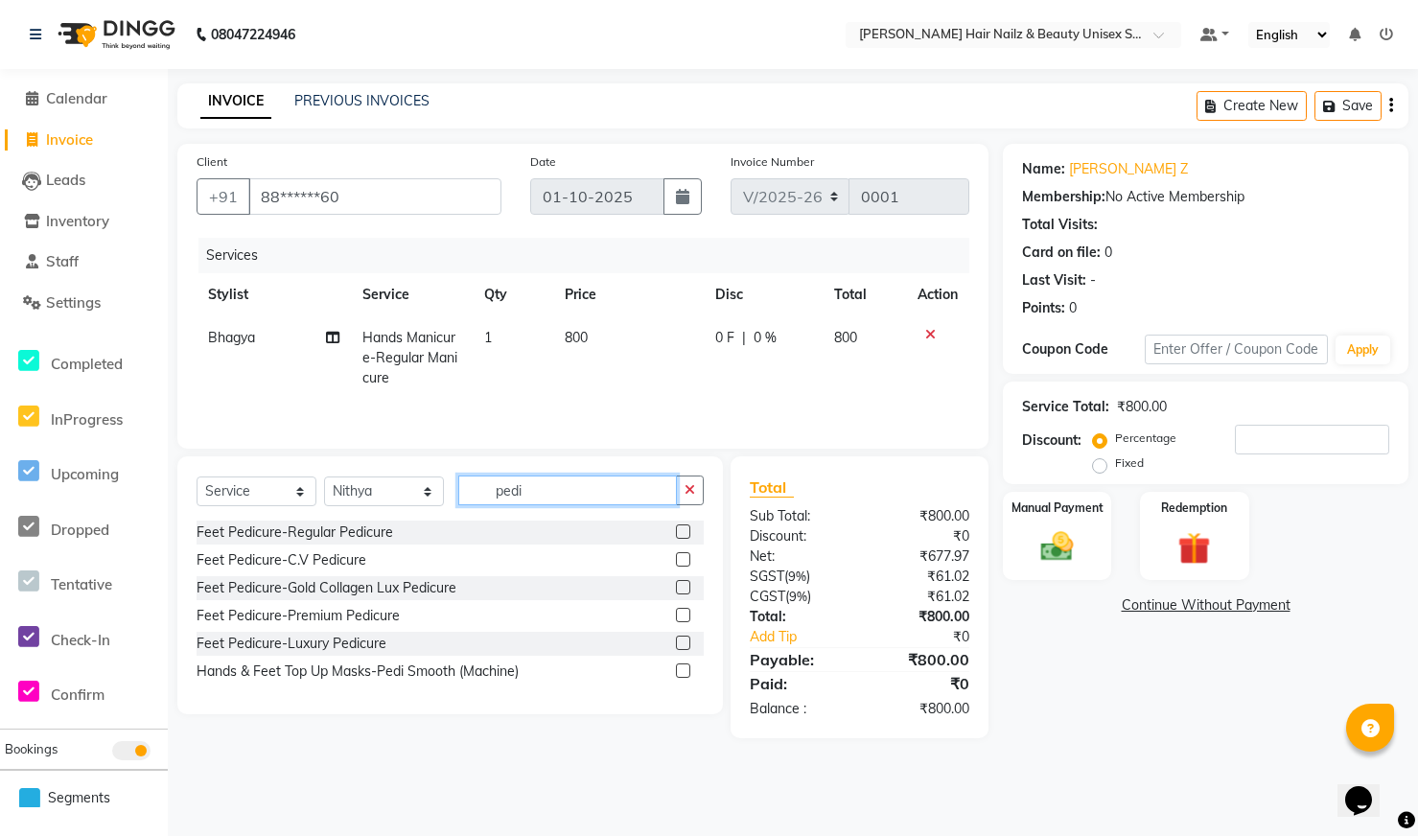
type input "pedi"
click at [684, 531] on label at bounding box center [683, 532] width 14 height 14
click at [684, 531] on input "checkbox" at bounding box center [682, 533] width 12 height 12
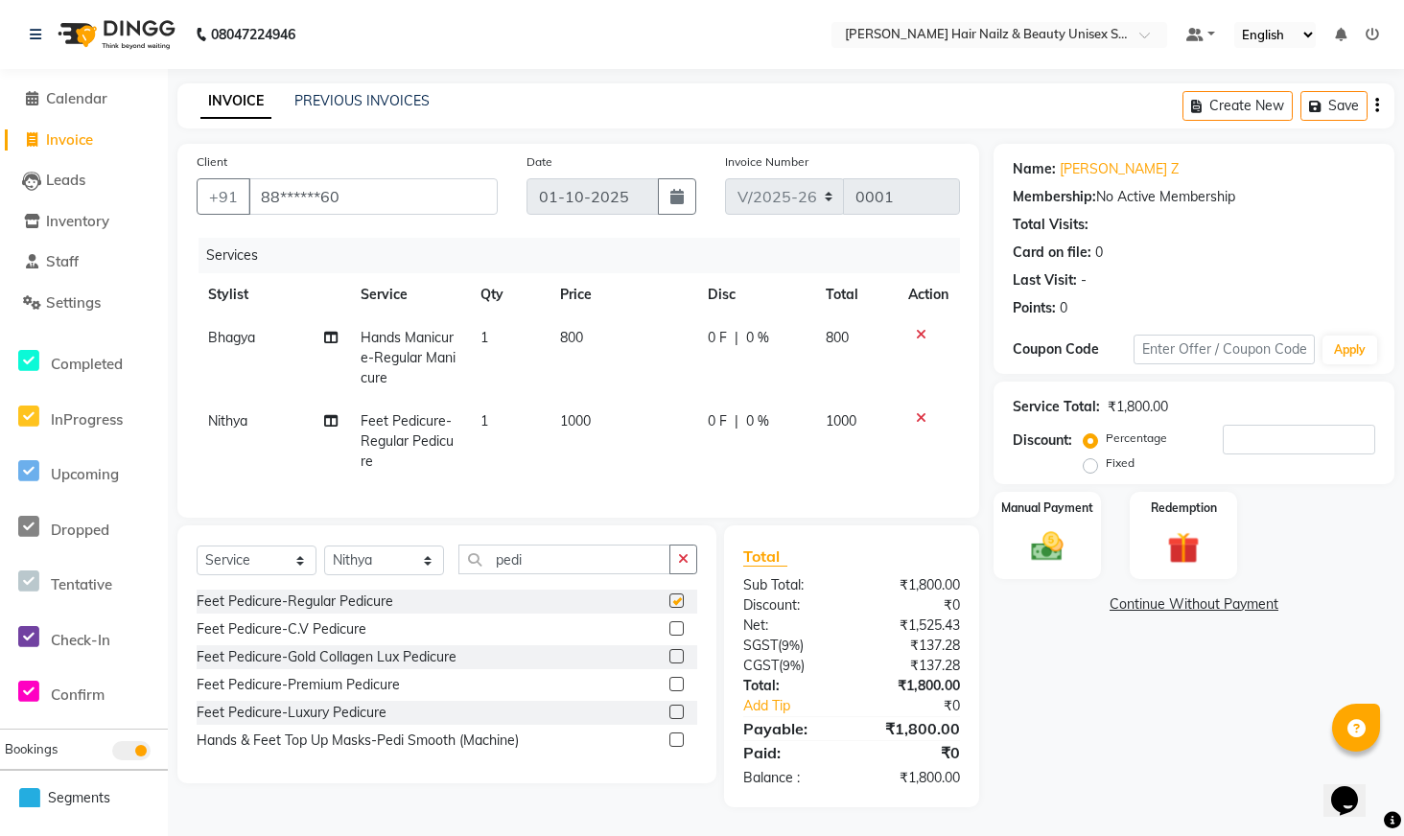
checkbox input "false"
click at [1375, 105] on icon "button" at bounding box center [1377, 105] width 4 height 1
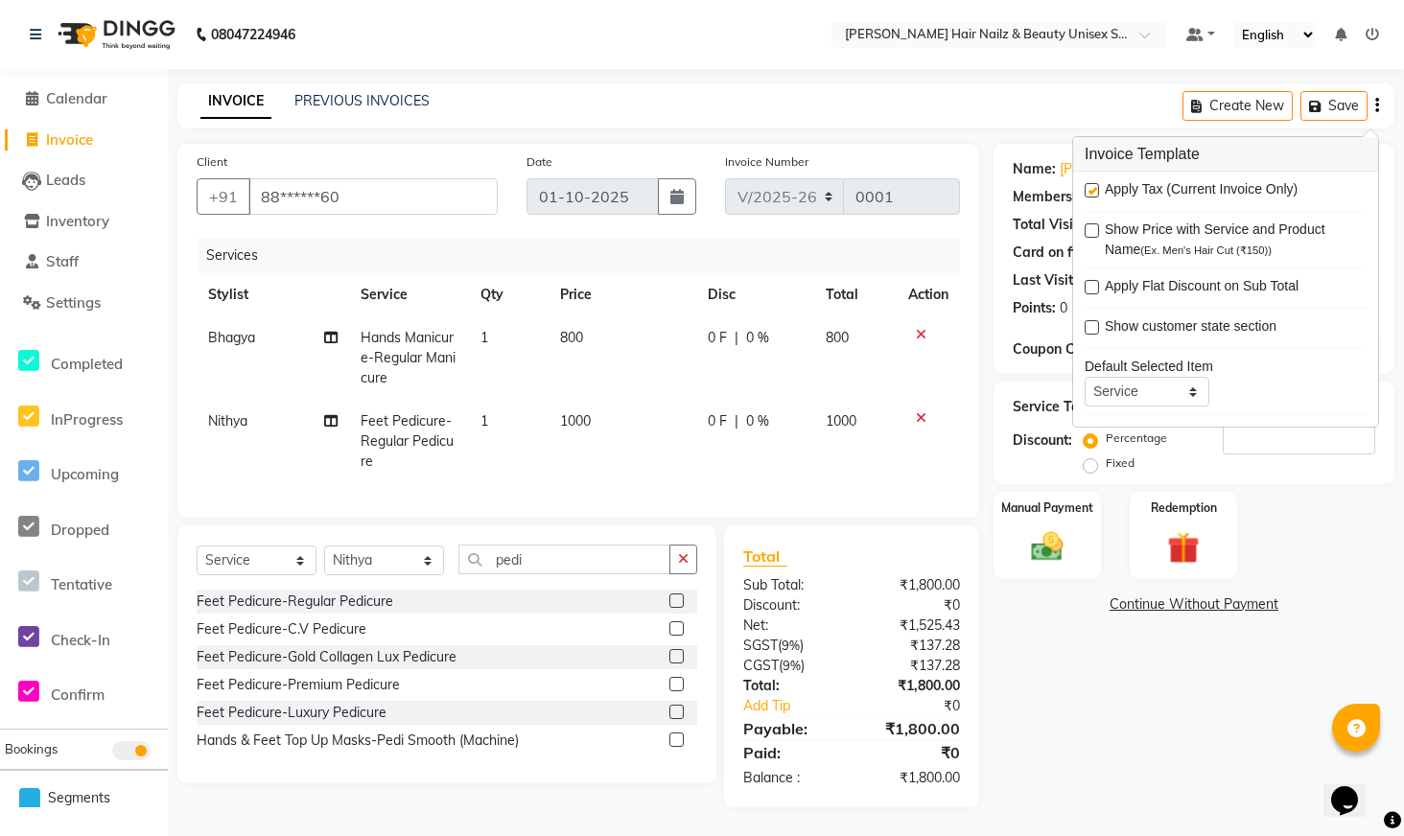
click at [1085, 621] on div "Name: [PERSON_NAME] Z Membership: No Active Membership Total Visits: Card on fi…" at bounding box center [1201, 476] width 415 height 664
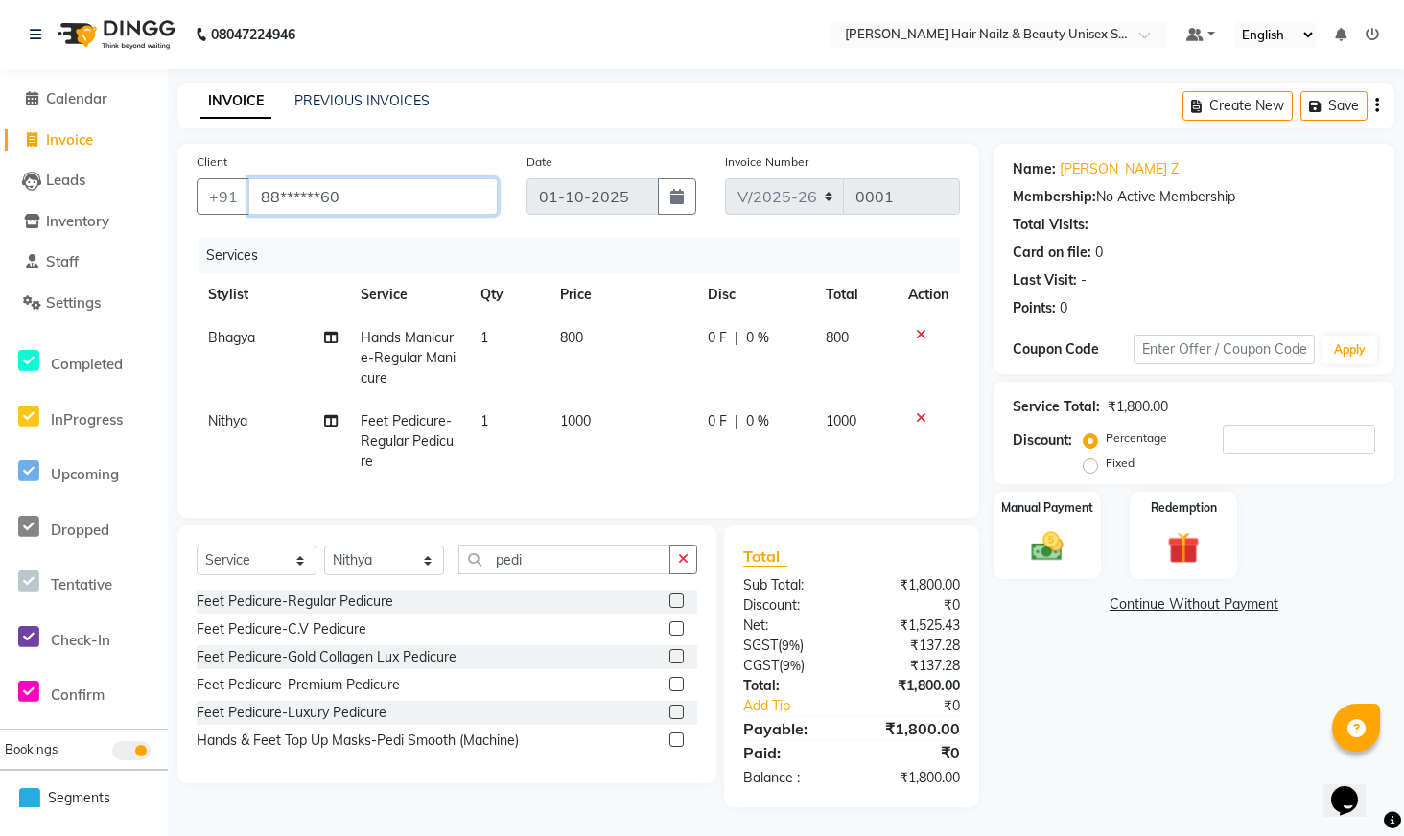
click at [396, 189] on input "88******60" at bounding box center [372, 196] width 249 height 36
type input "88"
type input "0"
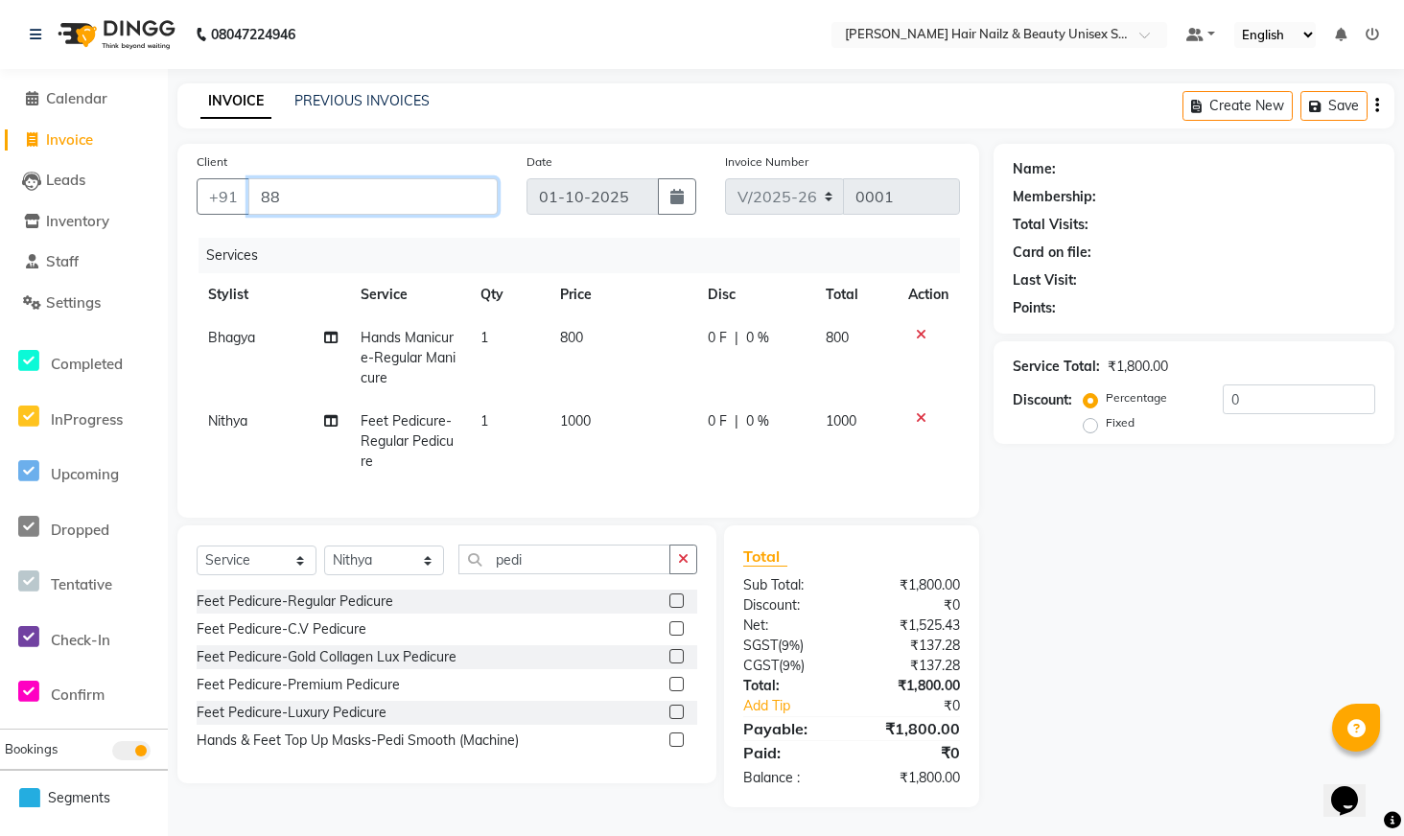
type input "8"
